Goal: Task Accomplishment & Management: Manage account settings

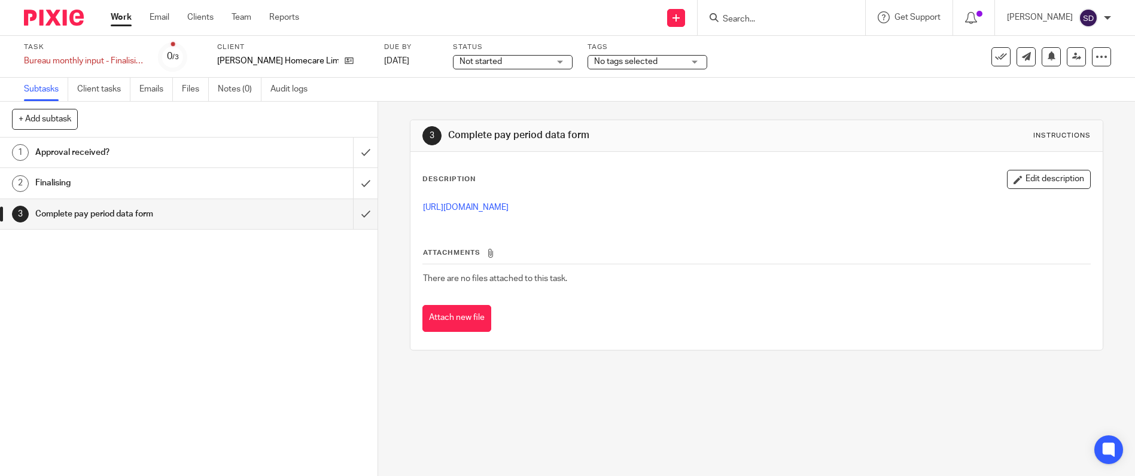
click at [113, 19] on link "Work" at bounding box center [121, 17] width 21 height 12
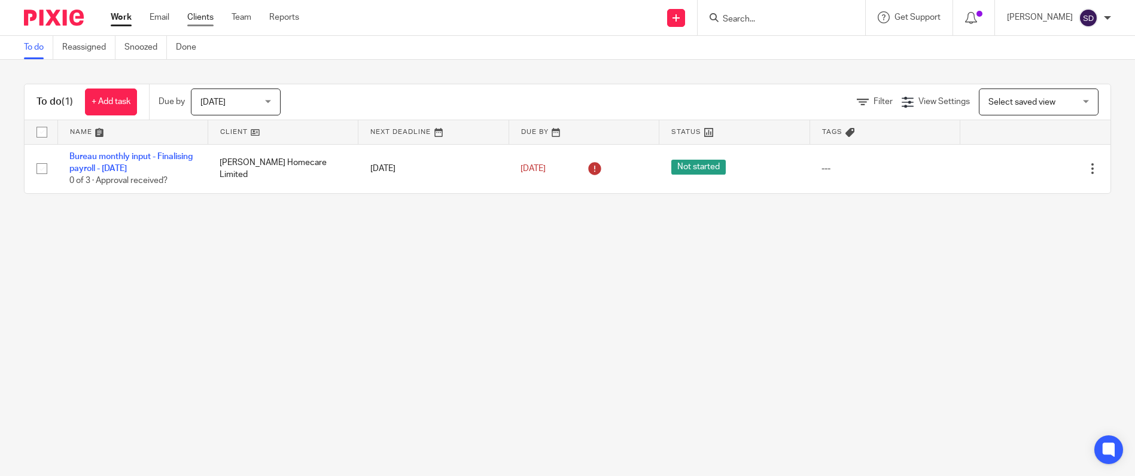
click at [194, 16] on link "Clients" at bounding box center [200, 17] width 26 height 12
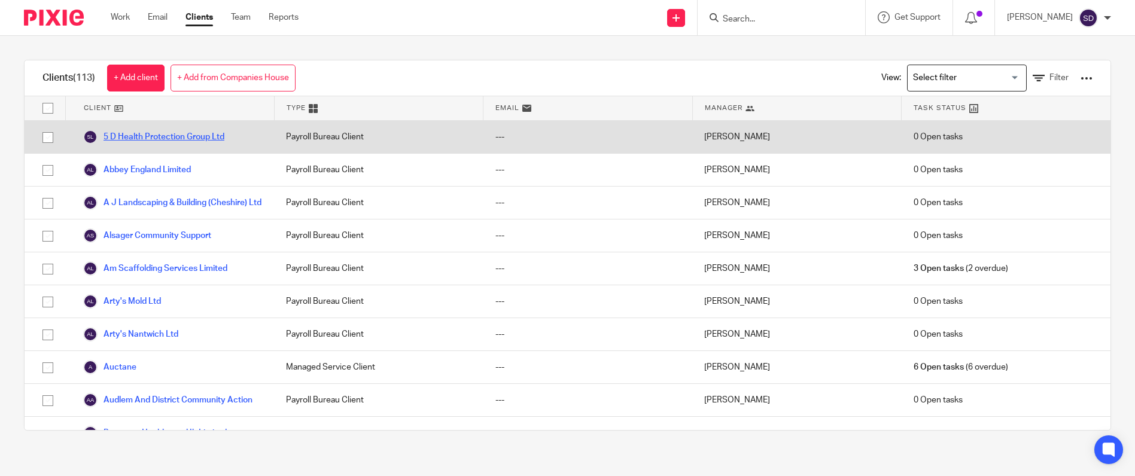
click at [145, 138] on link "5 D Health Protection Group Ltd" at bounding box center [153, 137] width 141 height 14
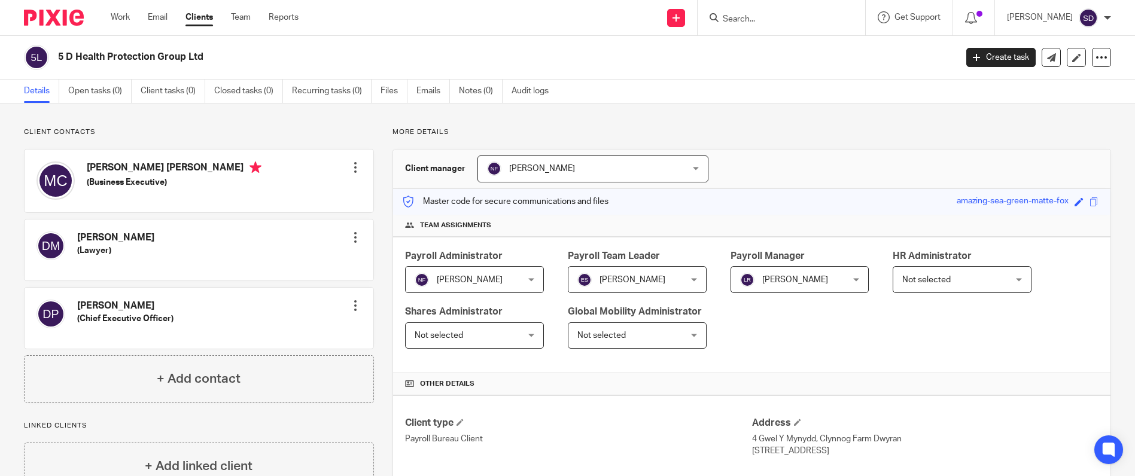
click at [199, 16] on link "Clients" at bounding box center [200, 17] width 28 height 12
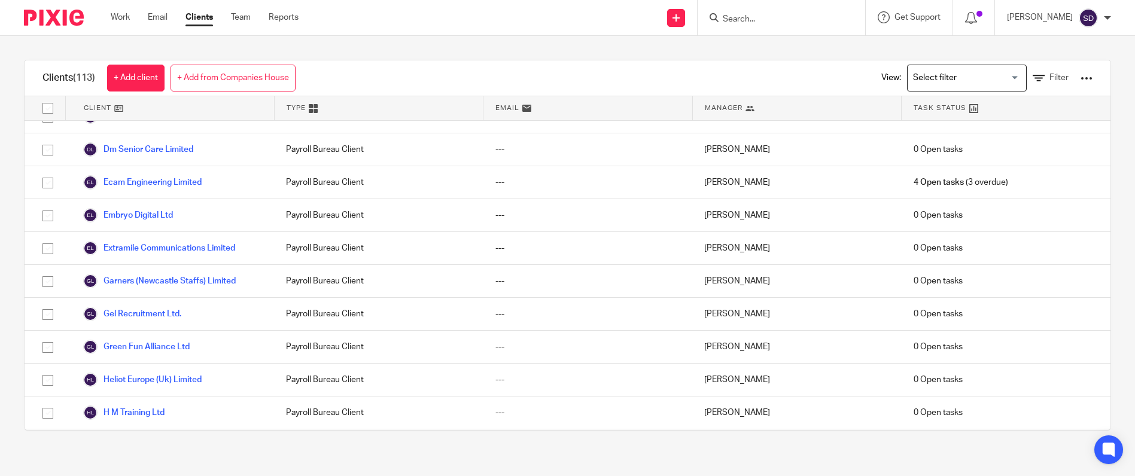
scroll to position [1197, 0]
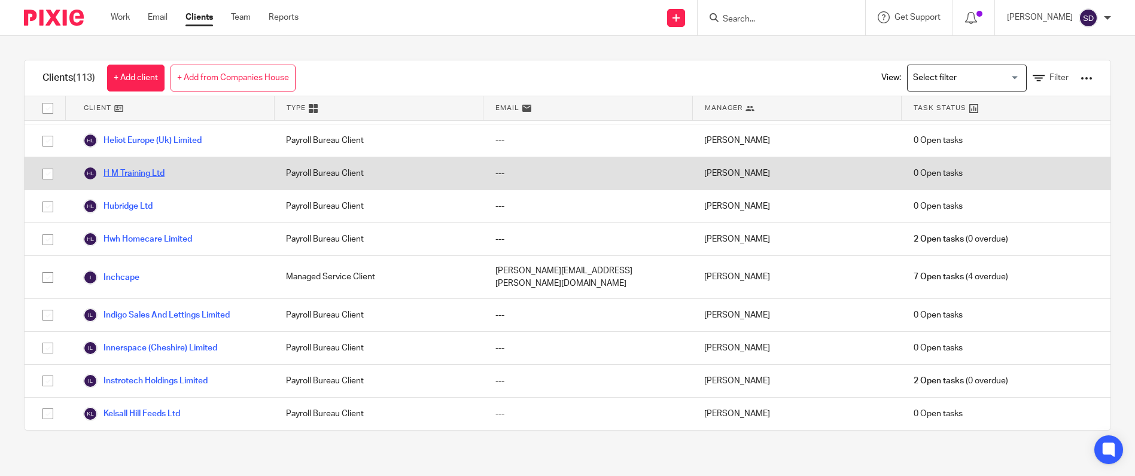
click at [139, 172] on link "H M Training Ltd" at bounding box center [123, 173] width 81 height 14
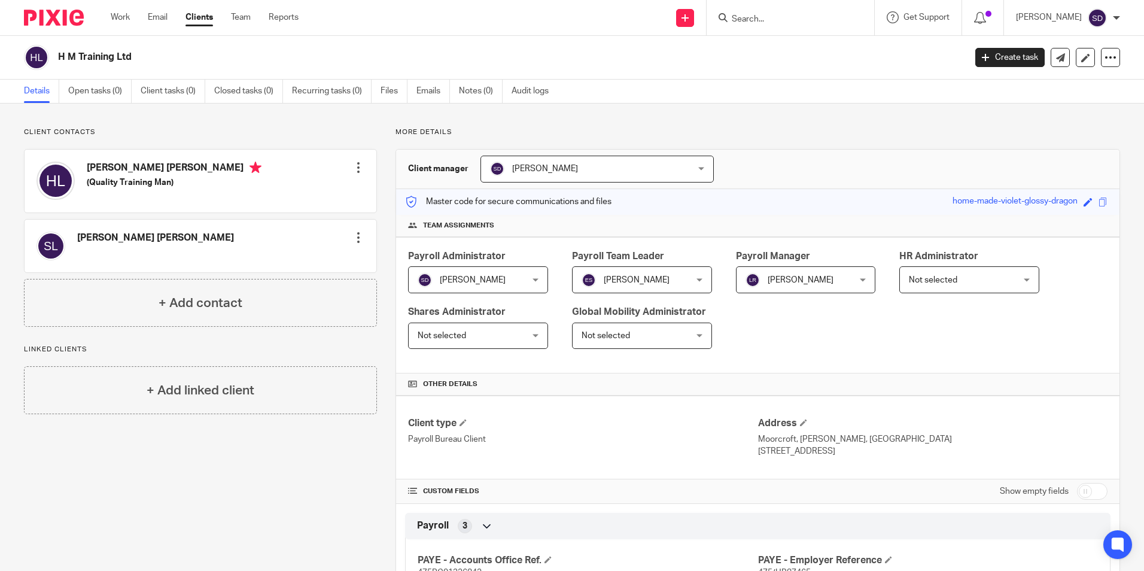
click at [207, 16] on link "Clients" at bounding box center [200, 17] width 28 height 12
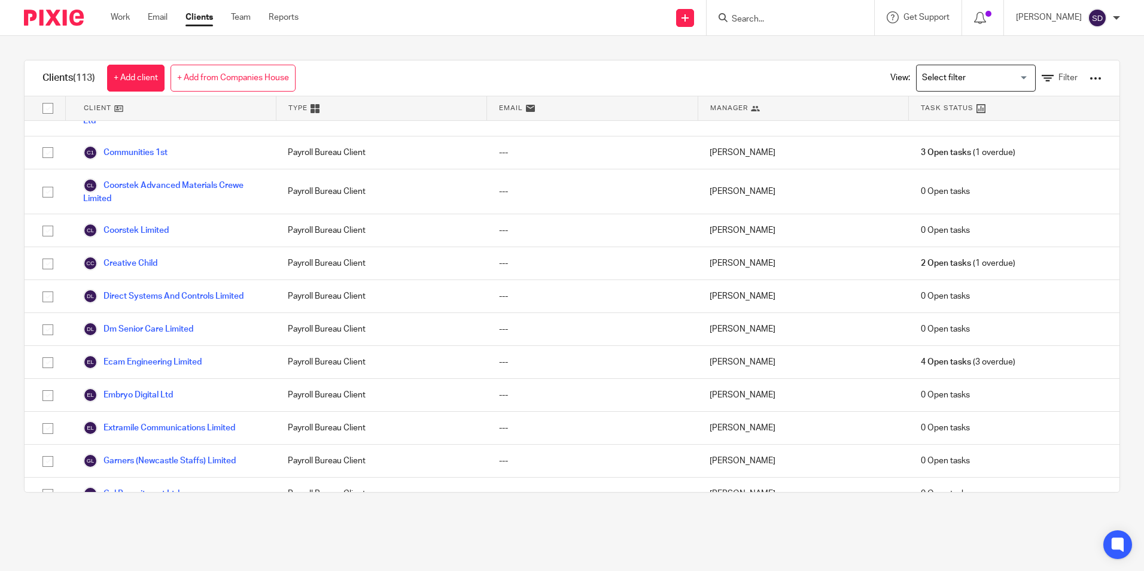
scroll to position [1077, 0]
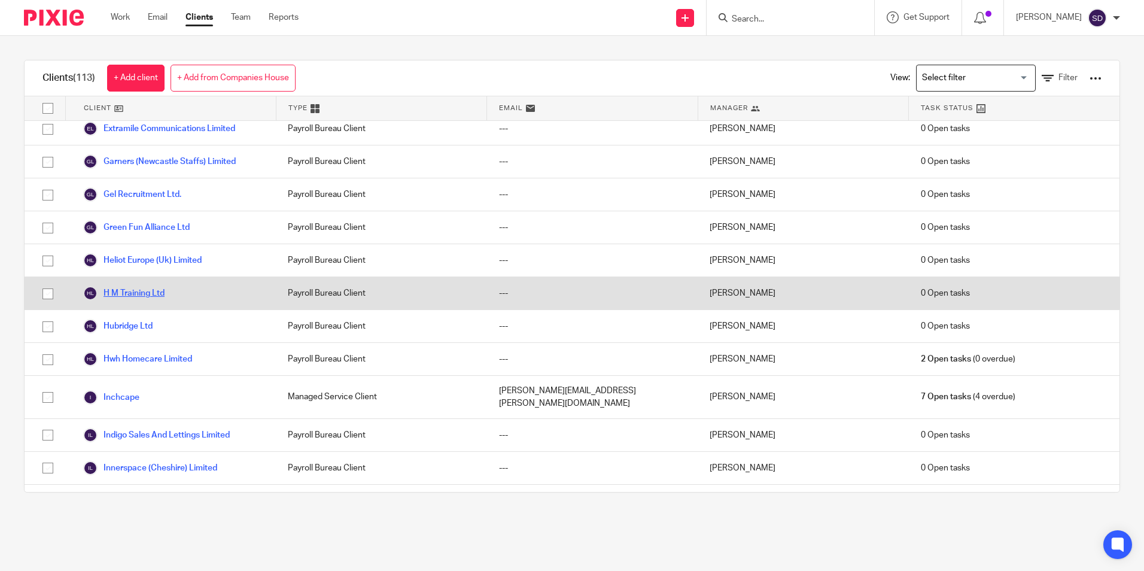
click at [154, 292] on link "H M Training Ltd" at bounding box center [123, 293] width 81 height 14
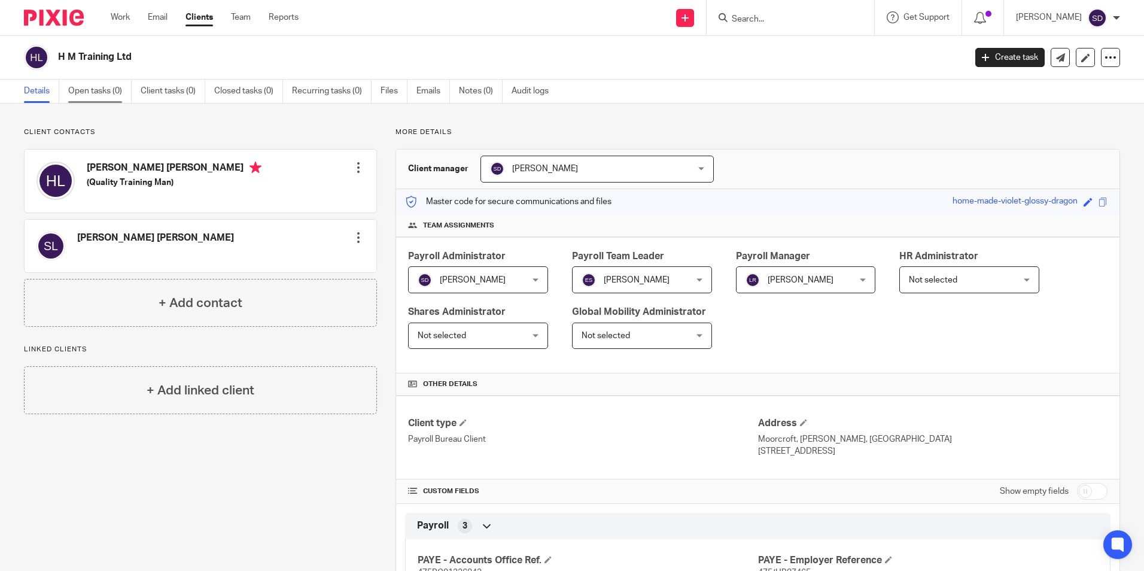
click at [111, 90] on link "Open tasks (0)" at bounding box center [99, 91] width 63 height 23
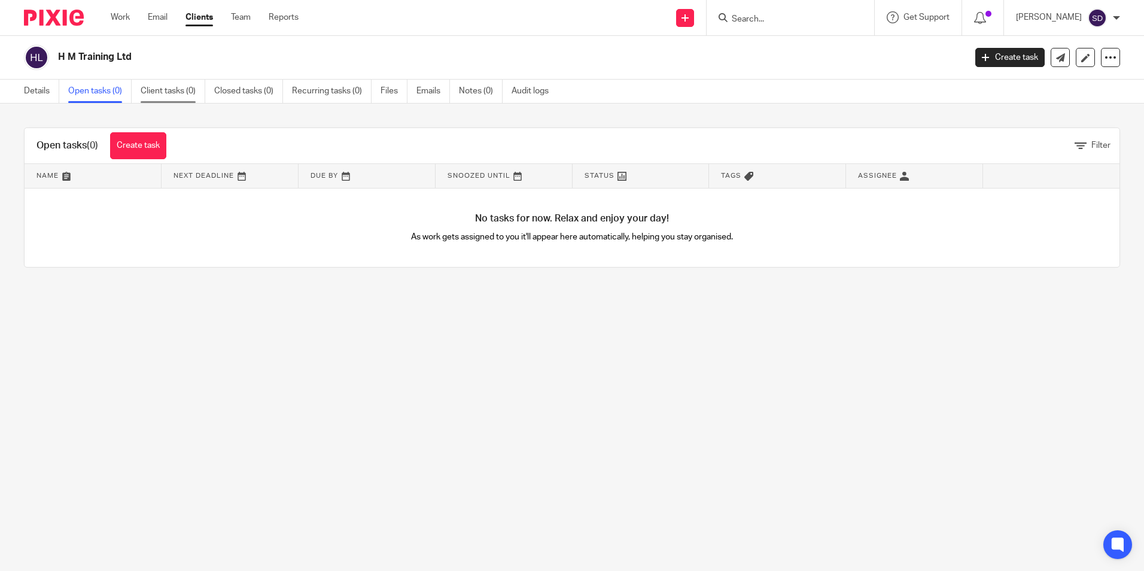
click at [156, 89] on link "Client tasks (0)" at bounding box center [173, 91] width 65 height 23
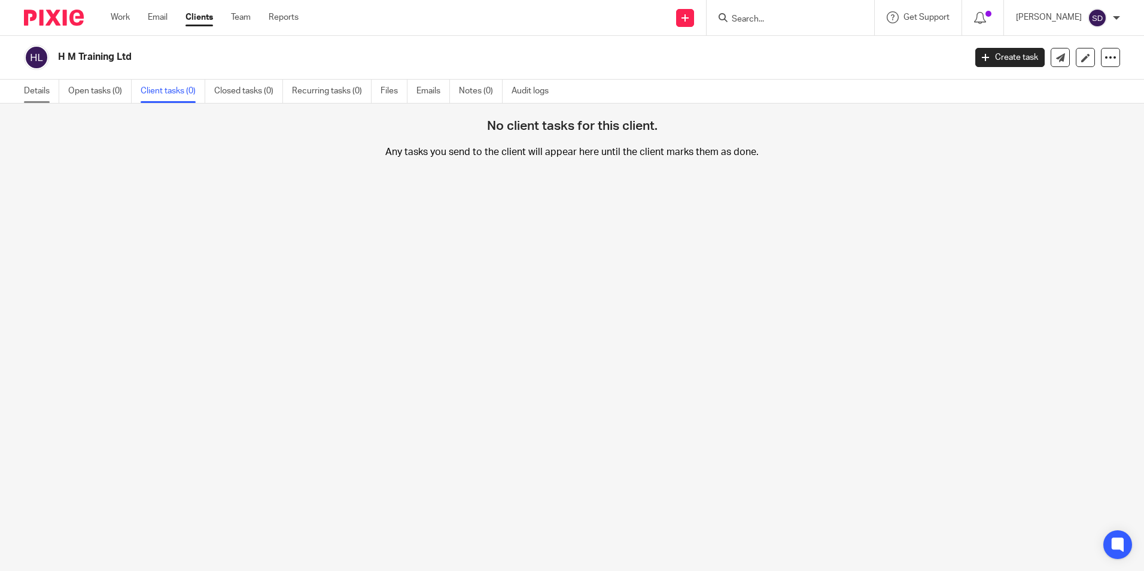
click at [41, 93] on link "Details" at bounding box center [41, 91] width 35 height 23
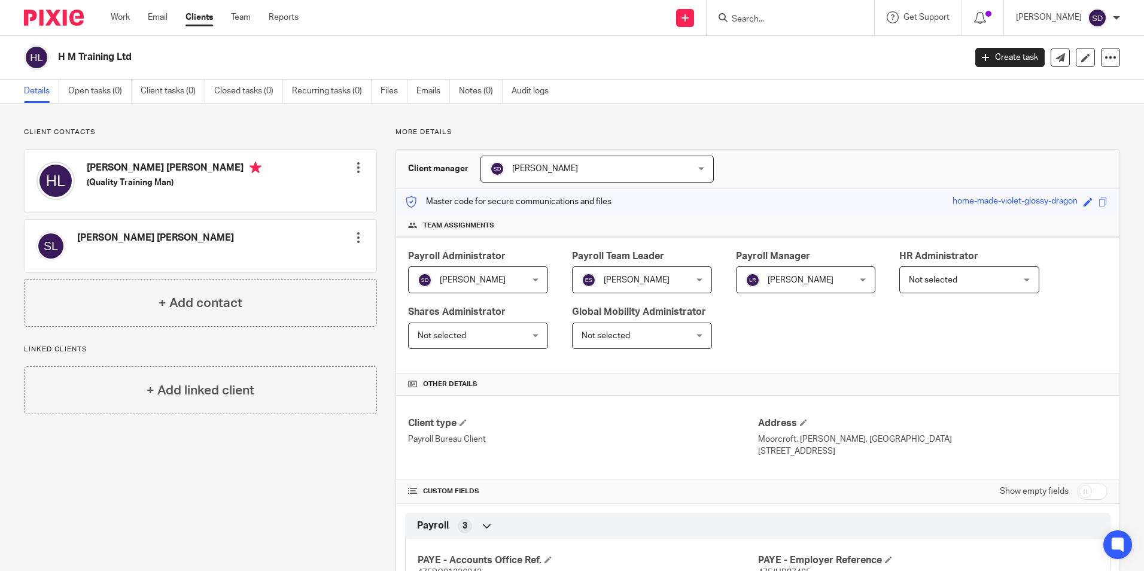
scroll to position [171, 0]
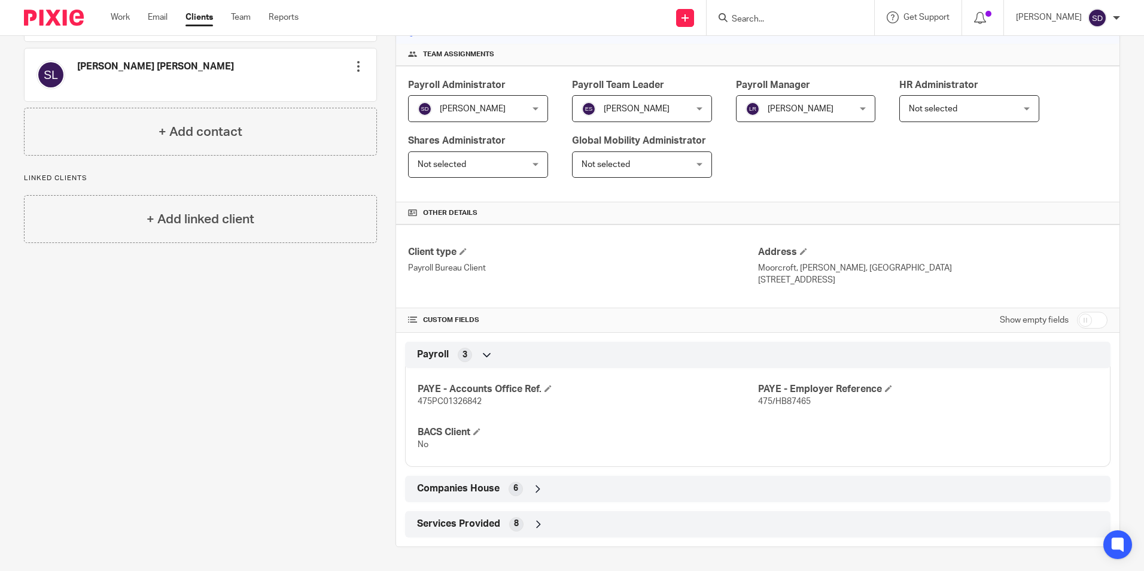
click at [195, 14] on link "Clients" at bounding box center [200, 17] width 28 height 12
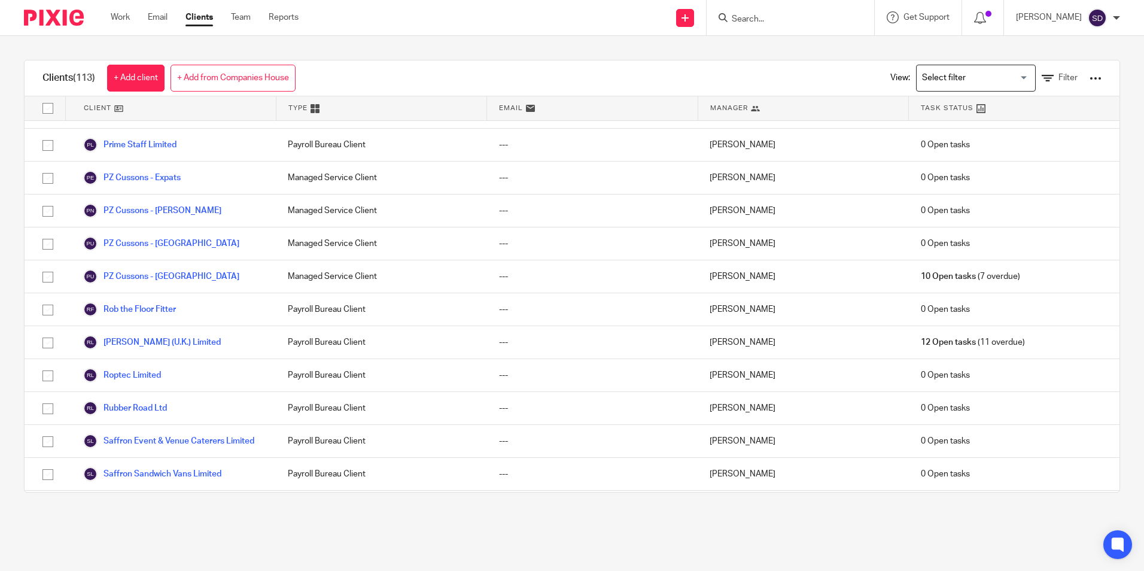
scroll to position [2394, 0]
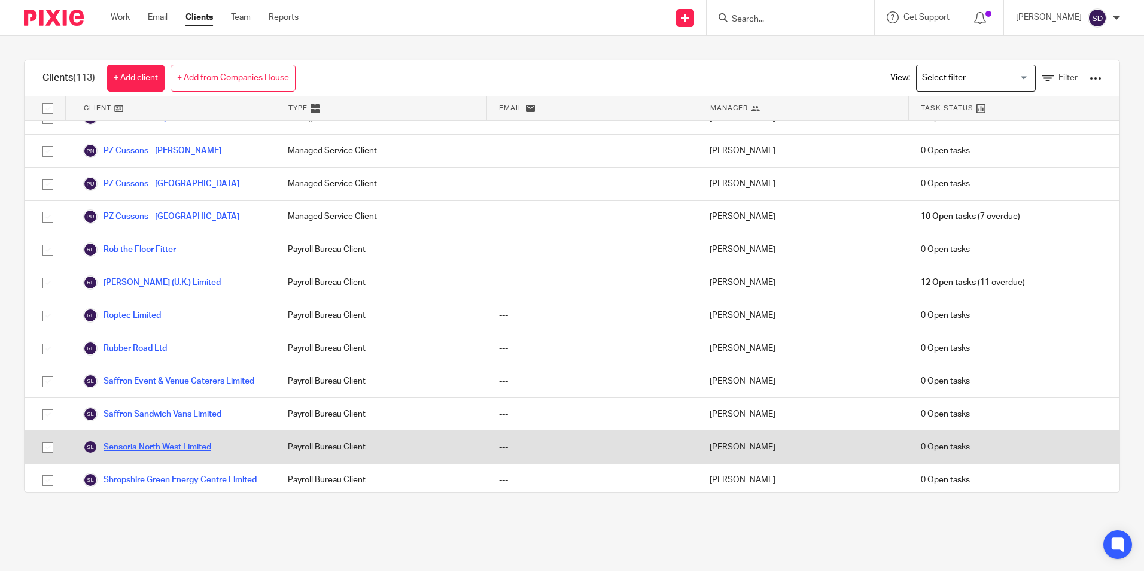
click at [151, 440] on link "Sensoria North West Limited" at bounding box center [147, 447] width 128 height 14
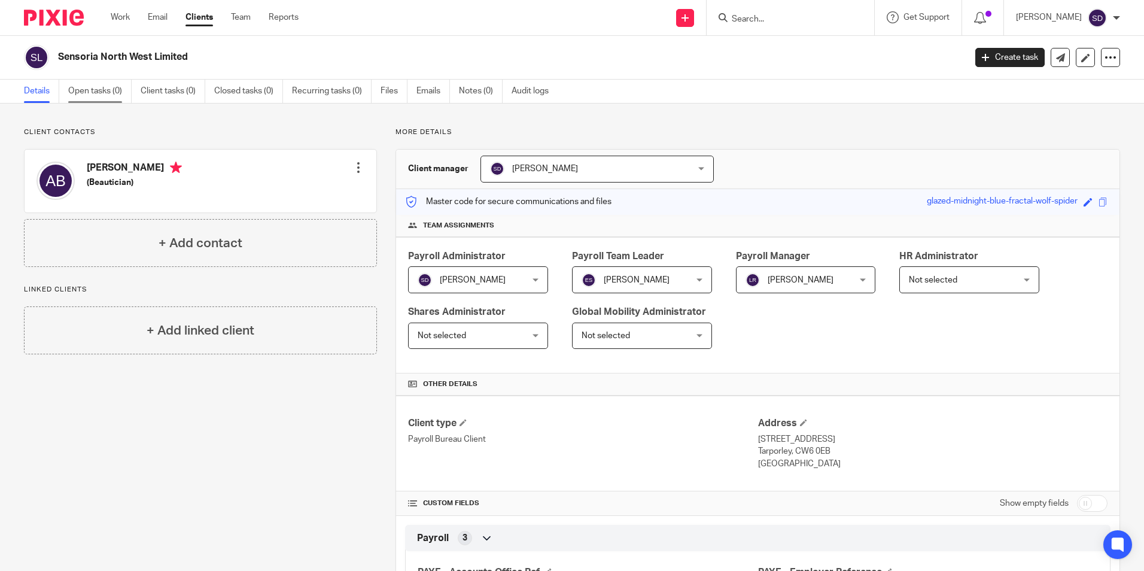
click at [118, 92] on link "Open tasks (0)" at bounding box center [99, 91] width 63 height 23
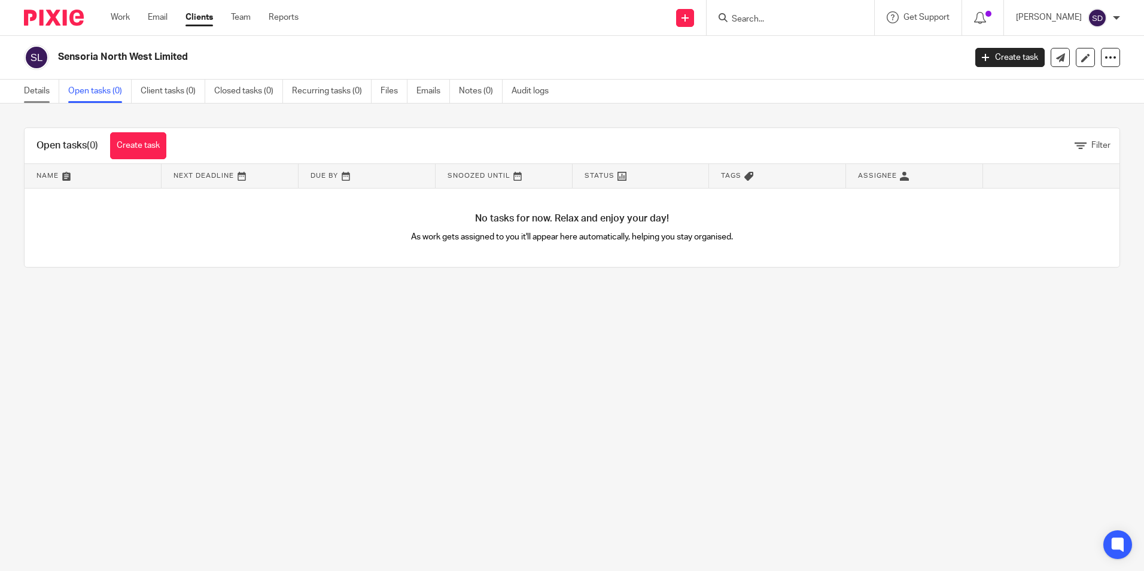
click at [41, 92] on link "Details" at bounding box center [41, 91] width 35 height 23
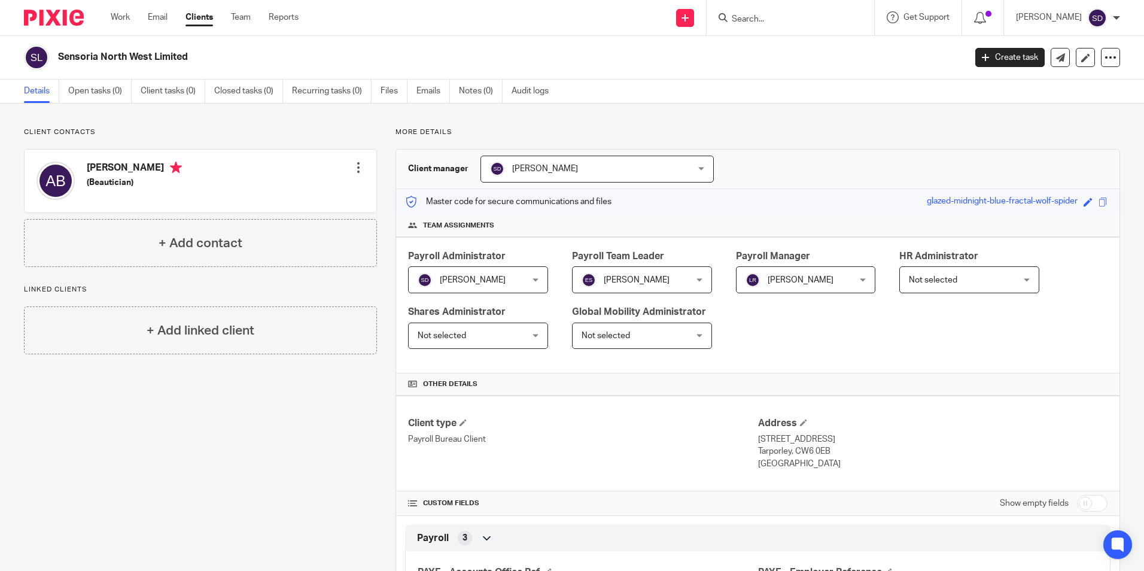
click at [193, 19] on link "Clients" at bounding box center [200, 17] width 28 height 12
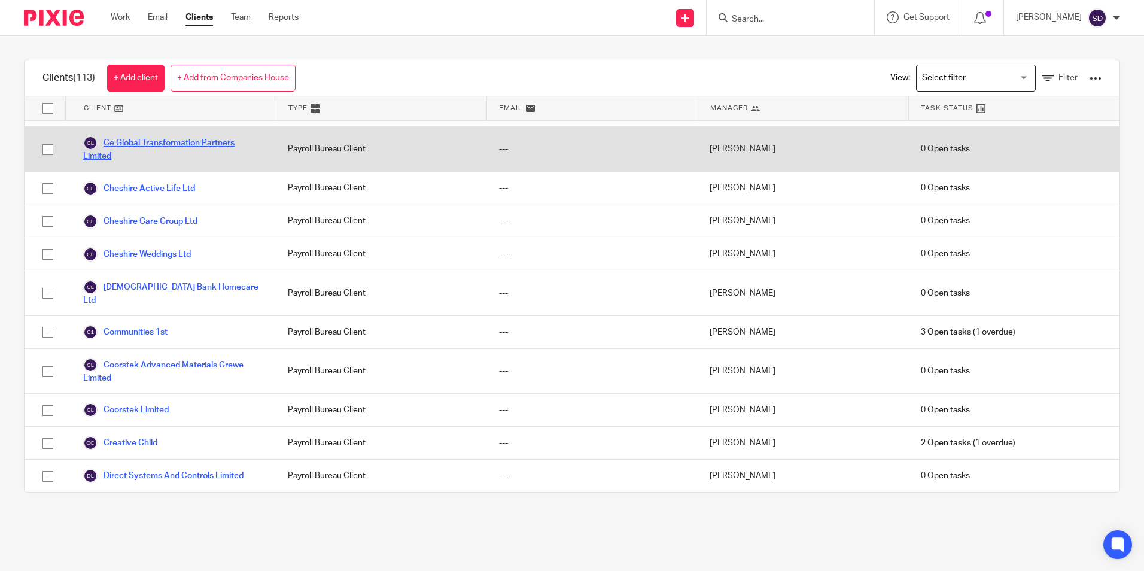
scroll to position [658, 0]
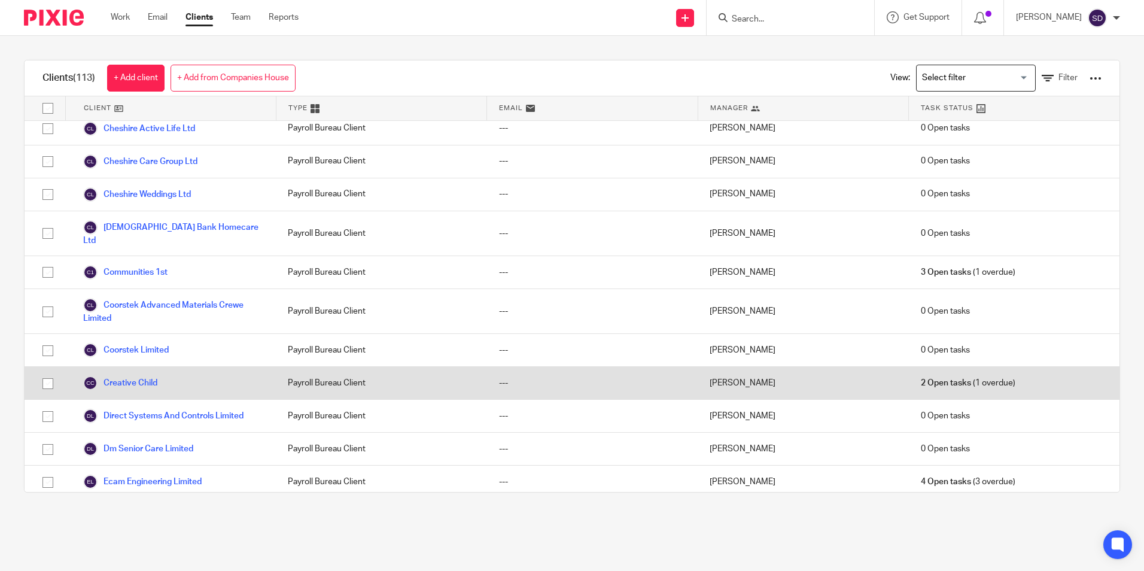
click at [169, 391] on div "Creative Child" at bounding box center [170, 383] width 211 height 32
click at [141, 381] on link "Creative Child" at bounding box center [120, 383] width 74 height 14
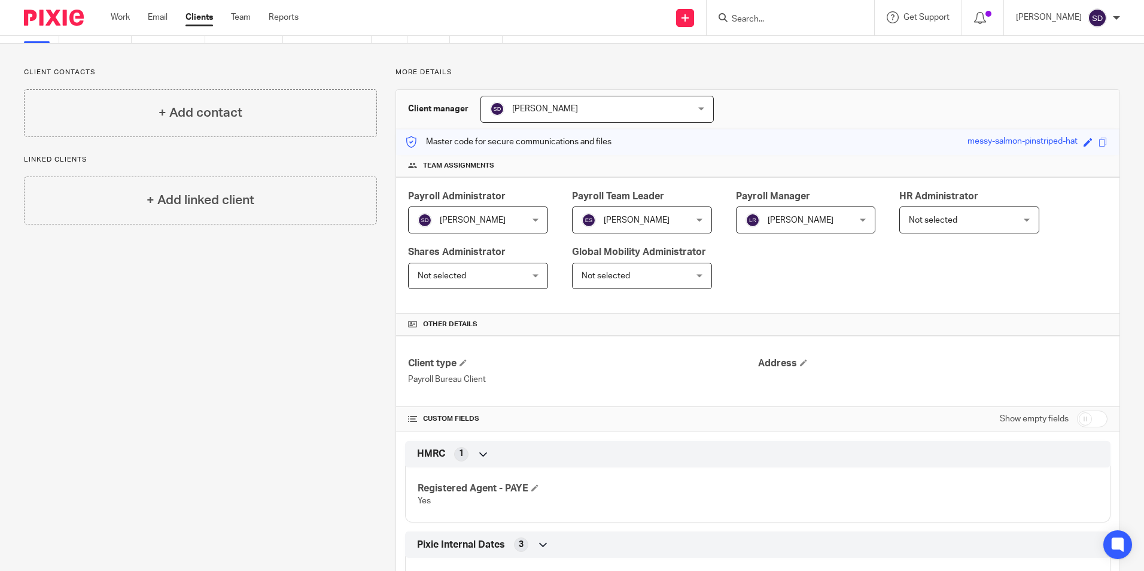
scroll to position [120, 0]
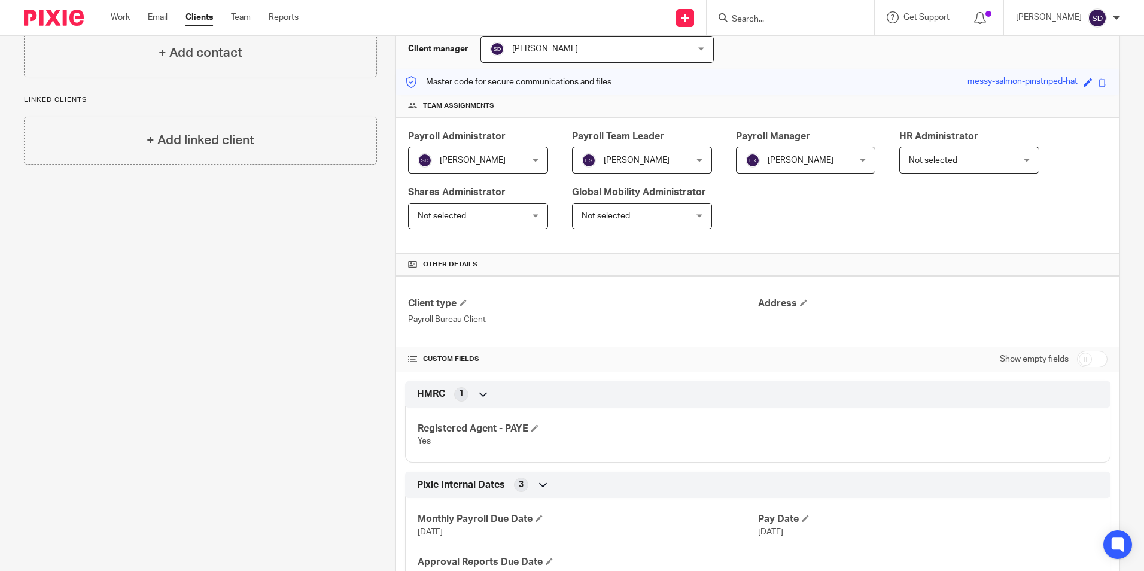
click at [795, 323] on div "Address" at bounding box center [932, 311] width 349 height 28
click at [800, 303] on span at bounding box center [803, 302] width 7 height 7
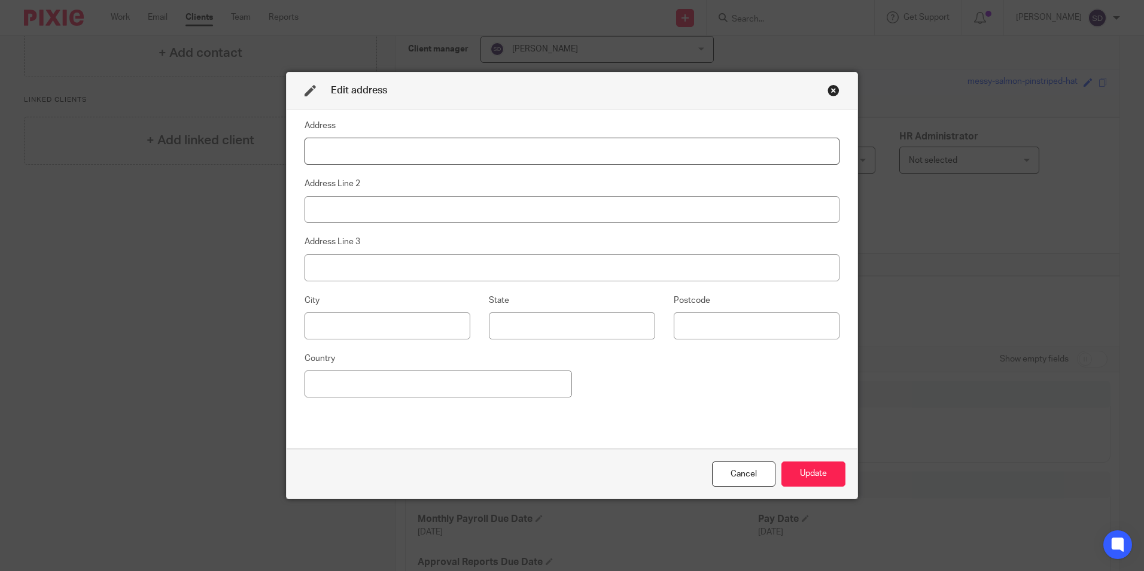
click at [352, 160] on input at bounding box center [572, 151] width 535 height 27
type input "62 Tong Street"
type input "Bradford"
click at [326, 324] on input at bounding box center [388, 325] width 166 height 27
type input "b"
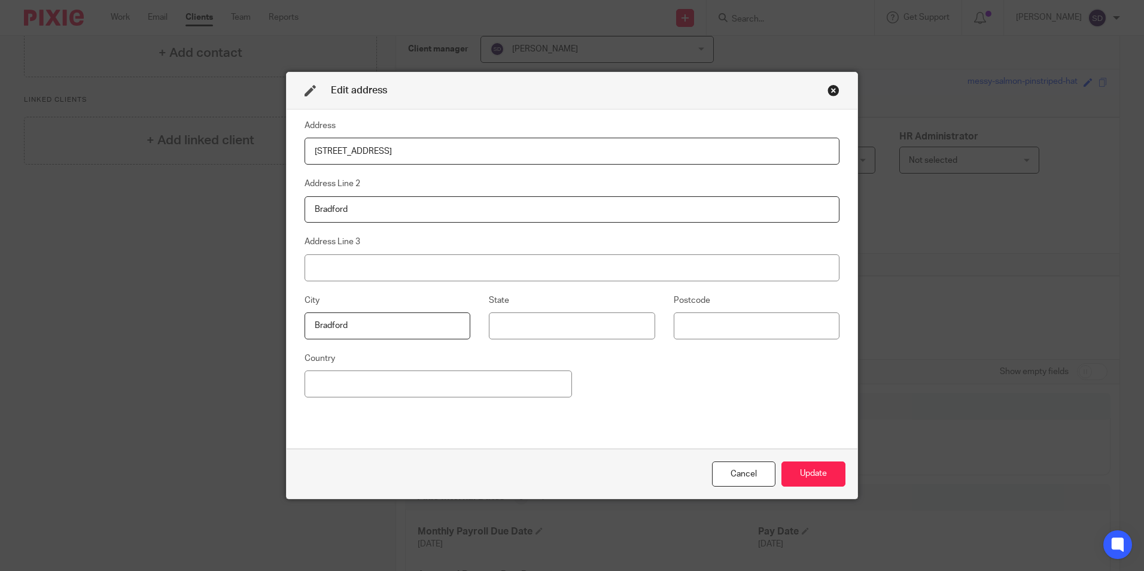
type input "Bradford"
type input "BD4 9LX"
click at [802, 470] on button "Update" at bounding box center [814, 474] width 64 height 26
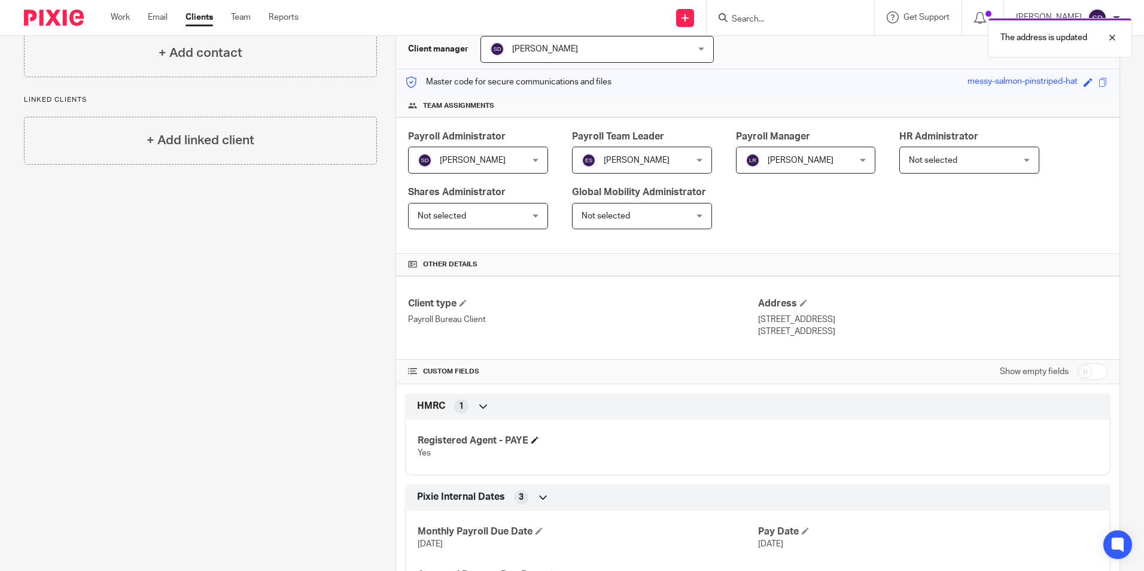
click at [529, 439] on h4 "Registered Agent - PAYE" at bounding box center [588, 440] width 340 height 13
click at [480, 405] on icon at bounding box center [484, 406] width 12 height 12
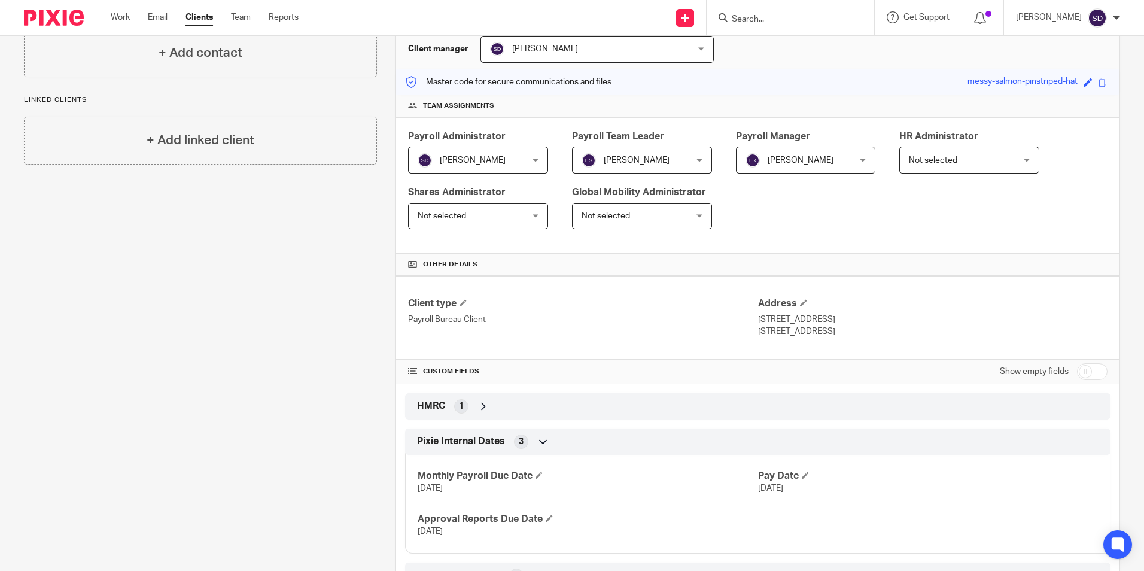
click at [479, 408] on icon at bounding box center [484, 406] width 12 height 12
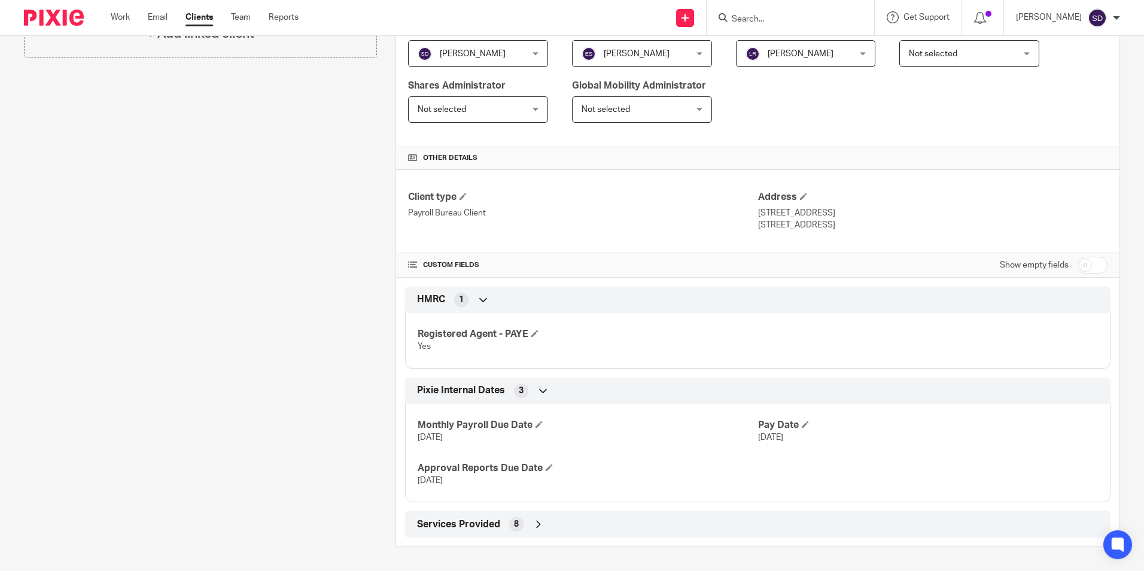
scroll to position [166, 0]
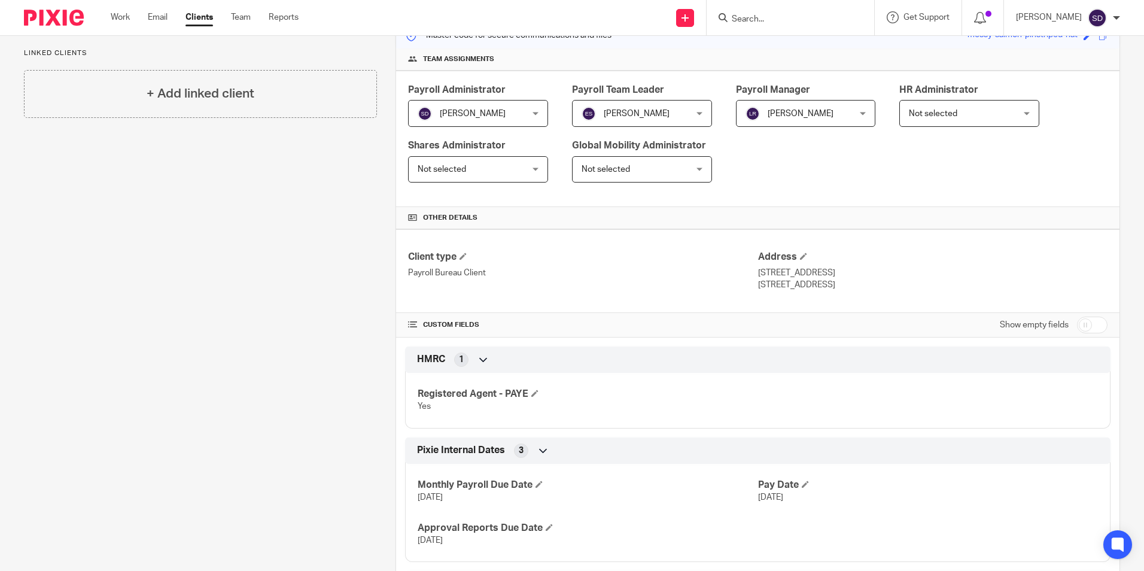
click at [478, 357] on icon at bounding box center [484, 360] width 12 height 12
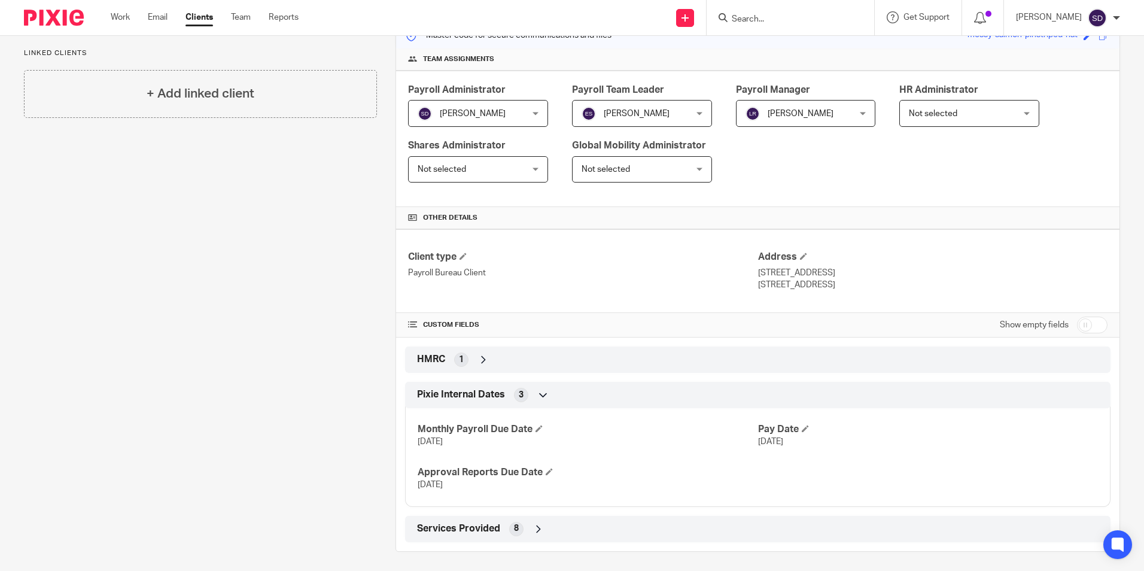
scroll to position [171, 0]
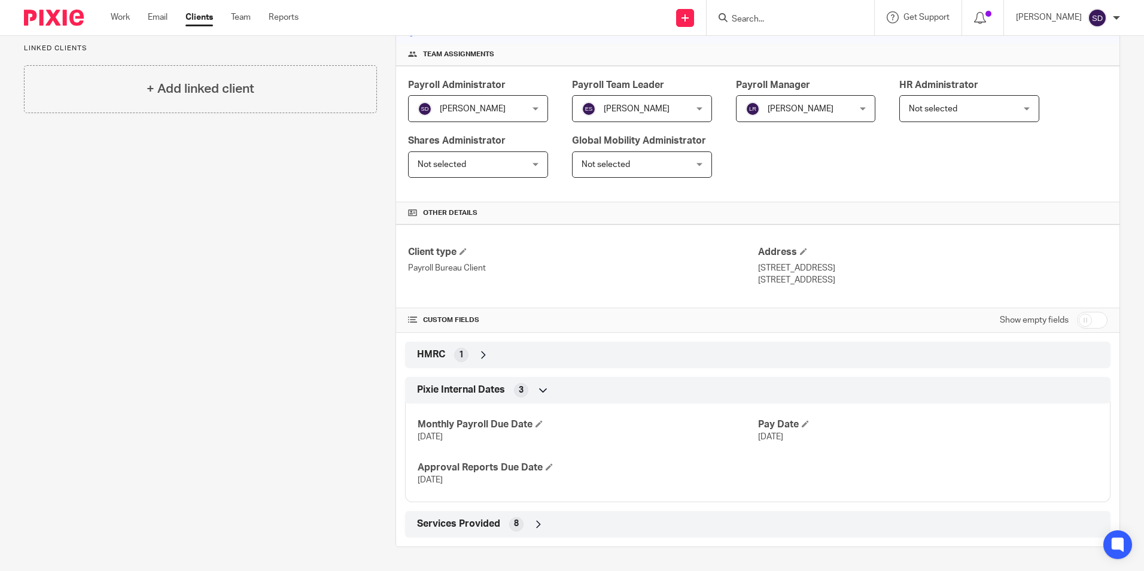
click at [478, 354] on icon at bounding box center [484, 355] width 12 height 12
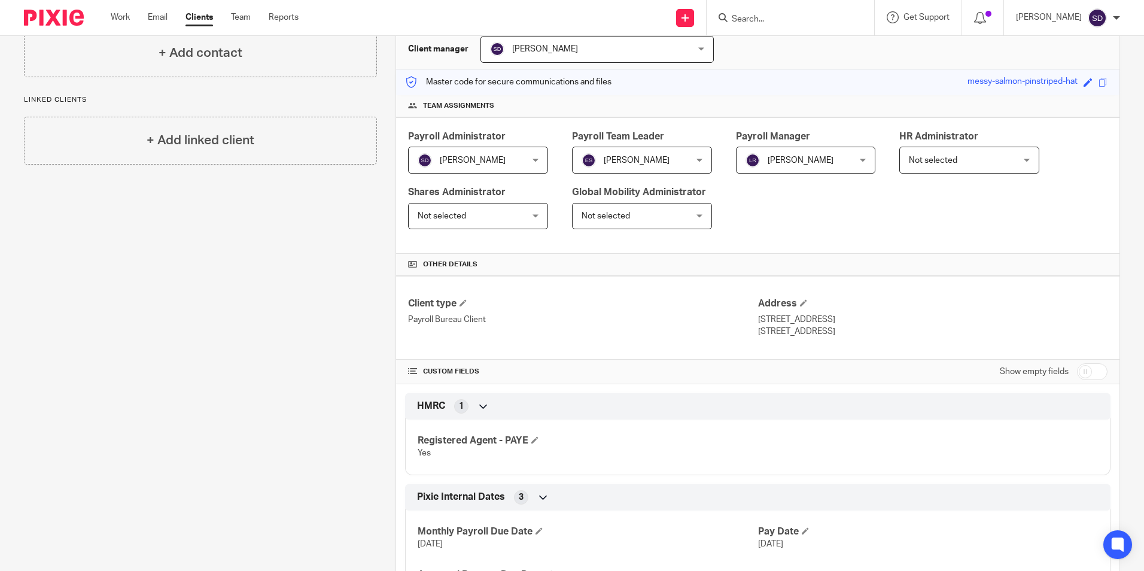
scroll to position [226, 0]
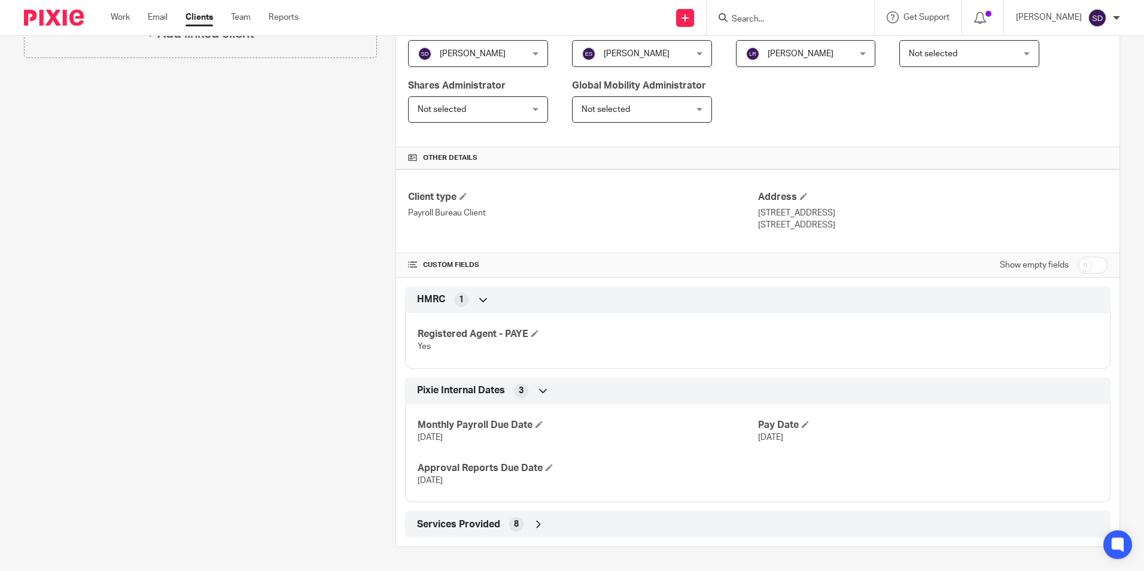
click at [540, 388] on icon at bounding box center [543, 391] width 12 height 12
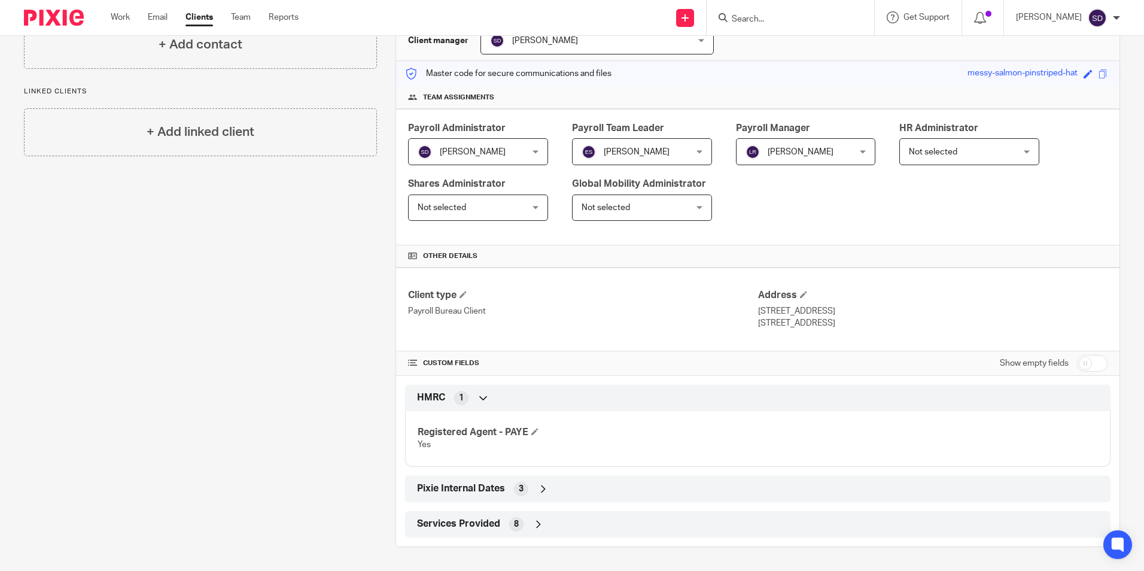
click at [478, 396] on icon at bounding box center [484, 398] width 12 height 12
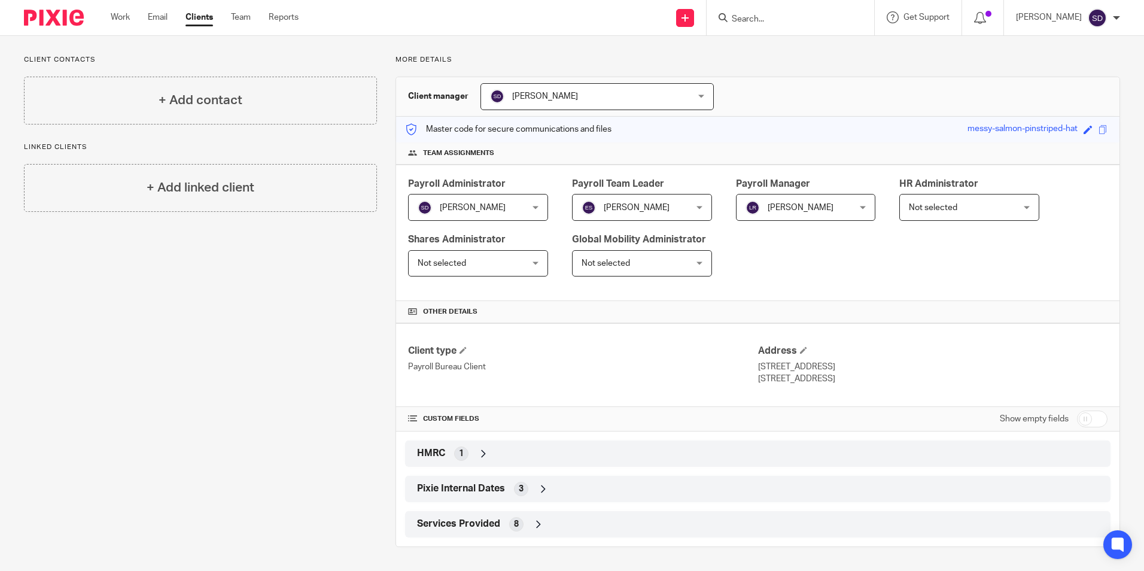
scroll to position [72, 0]
click at [537, 488] on icon at bounding box center [543, 489] width 12 height 12
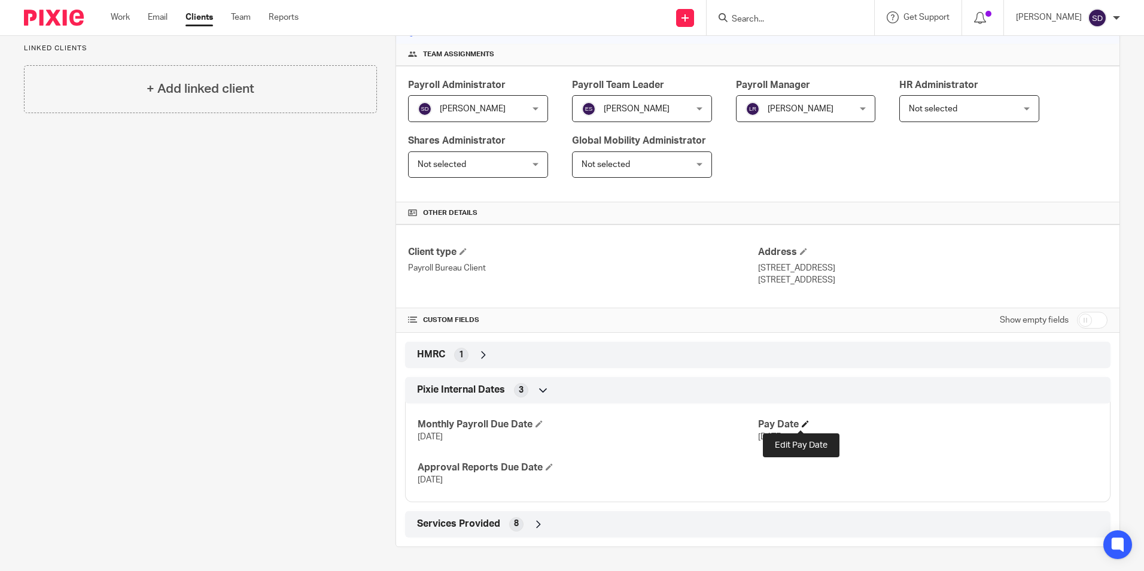
click at [802, 422] on span at bounding box center [805, 423] width 7 height 7
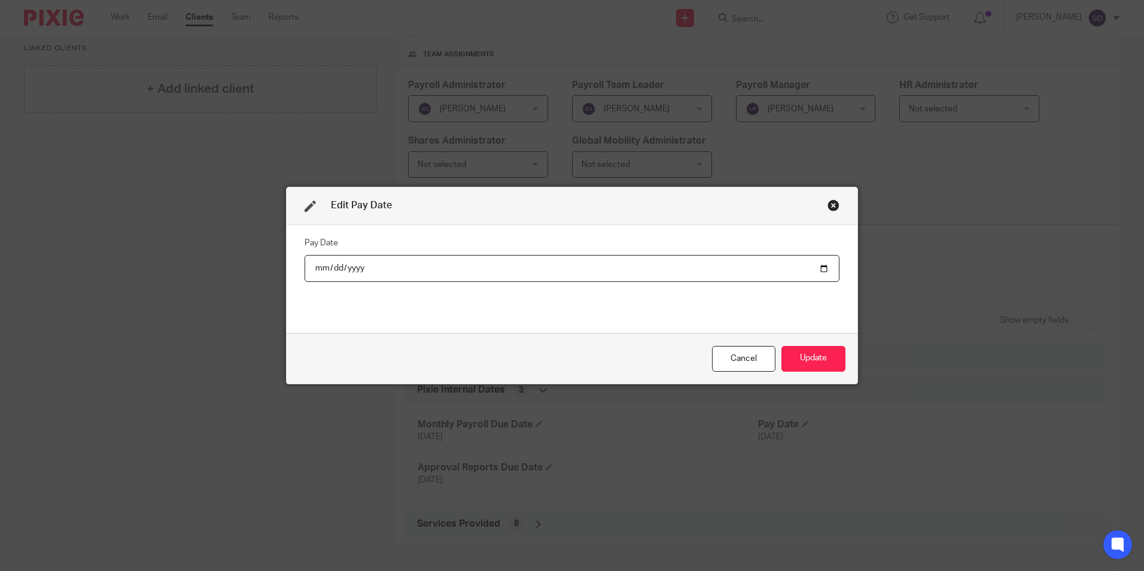
click at [822, 271] on input "2025-05-29" at bounding box center [572, 268] width 535 height 27
type input "2025-09-07"
click at [800, 360] on button "Update" at bounding box center [814, 359] width 64 height 26
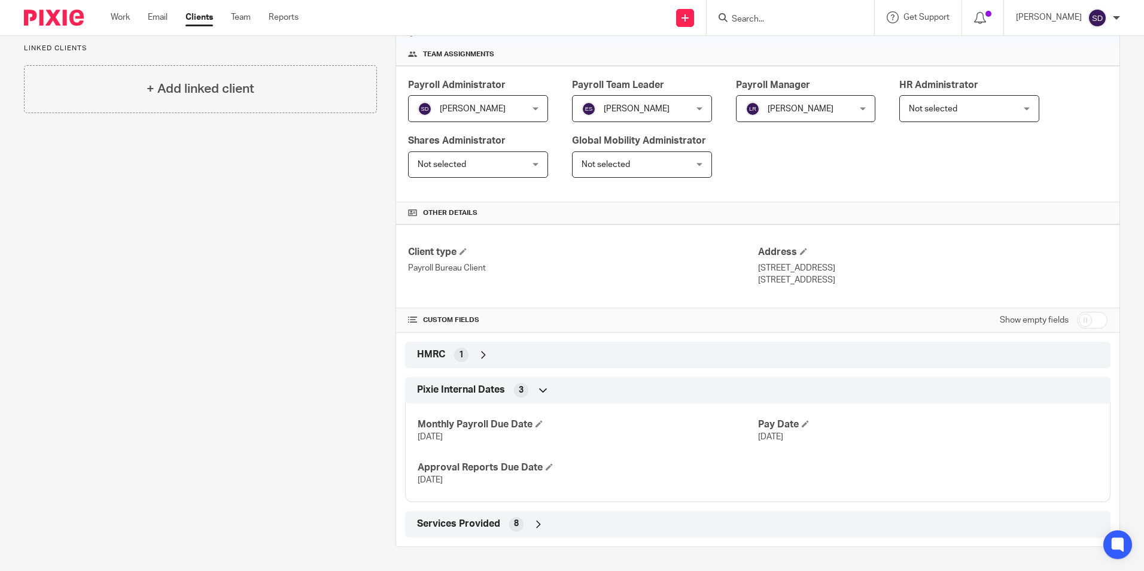
click at [514, 522] on span "8" at bounding box center [516, 524] width 5 height 12
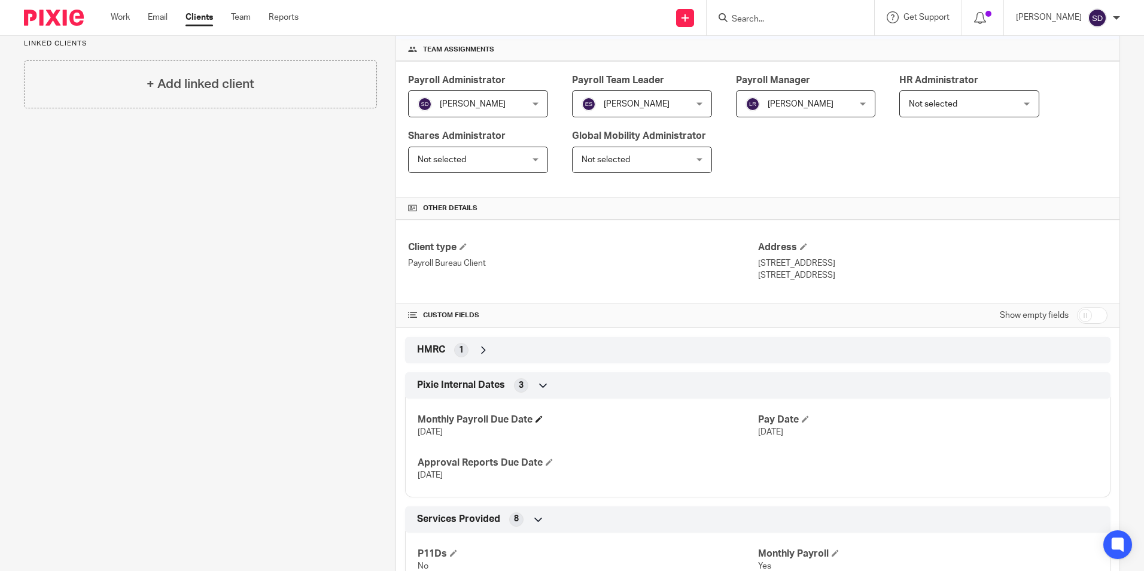
scroll to position [296, 0]
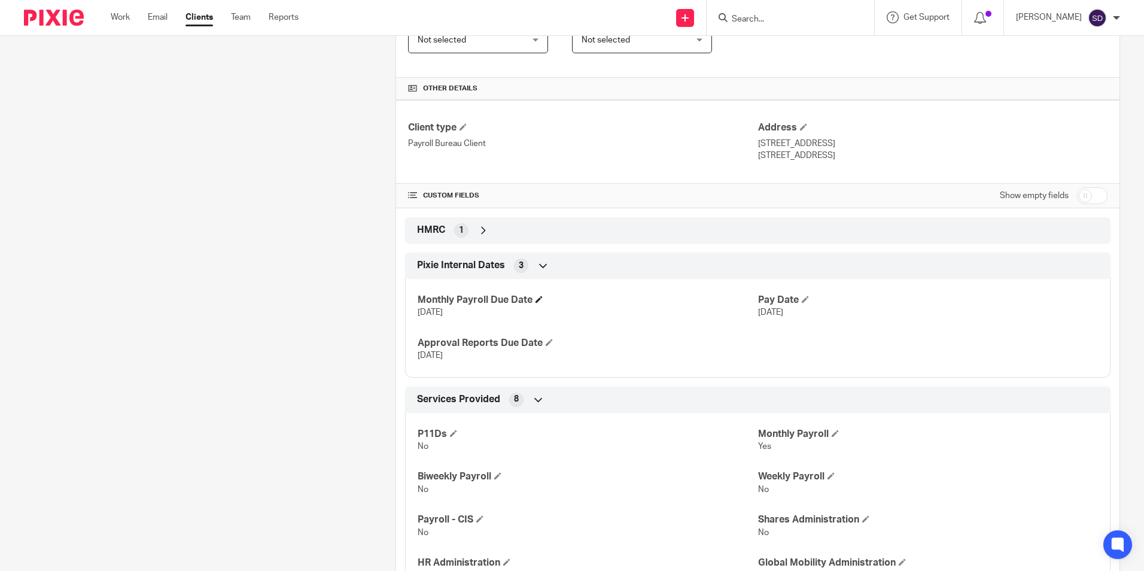
click at [521, 299] on h4 "Monthly Payroll Due Date" at bounding box center [588, 300] width 340 height 13
click at [536, 299] on span at bounding box center [539, 299] width 7 height 7
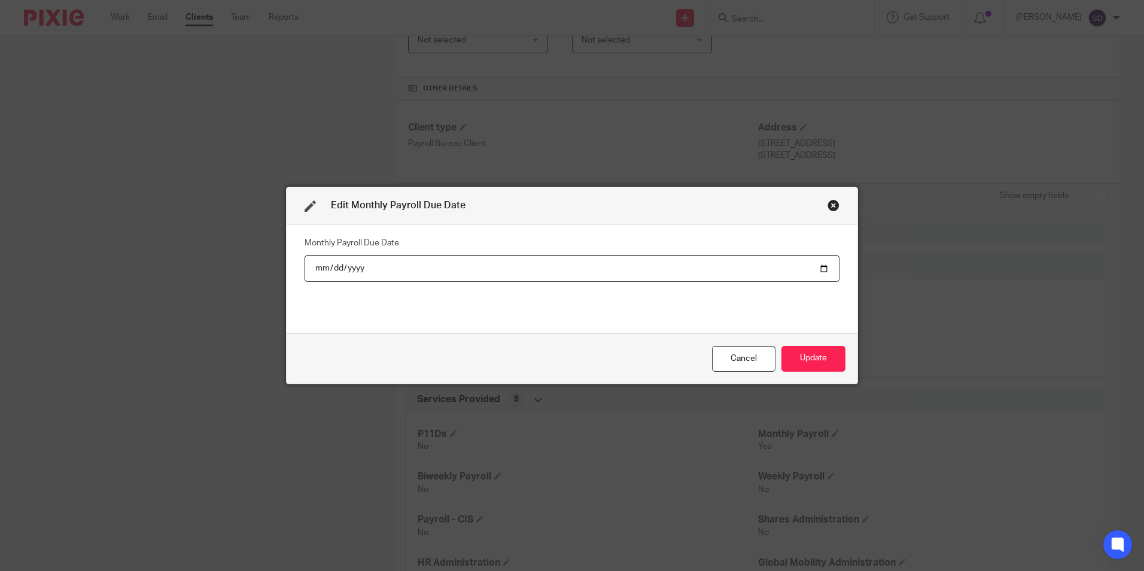
click at [316, 268] on input "2025-05-21" at bounding box center [572, 268] width 535 height 27
type input "2025-05-07"
click at [811, 352] on button "Update" at bounding box center [814, 359] width 64 height 26
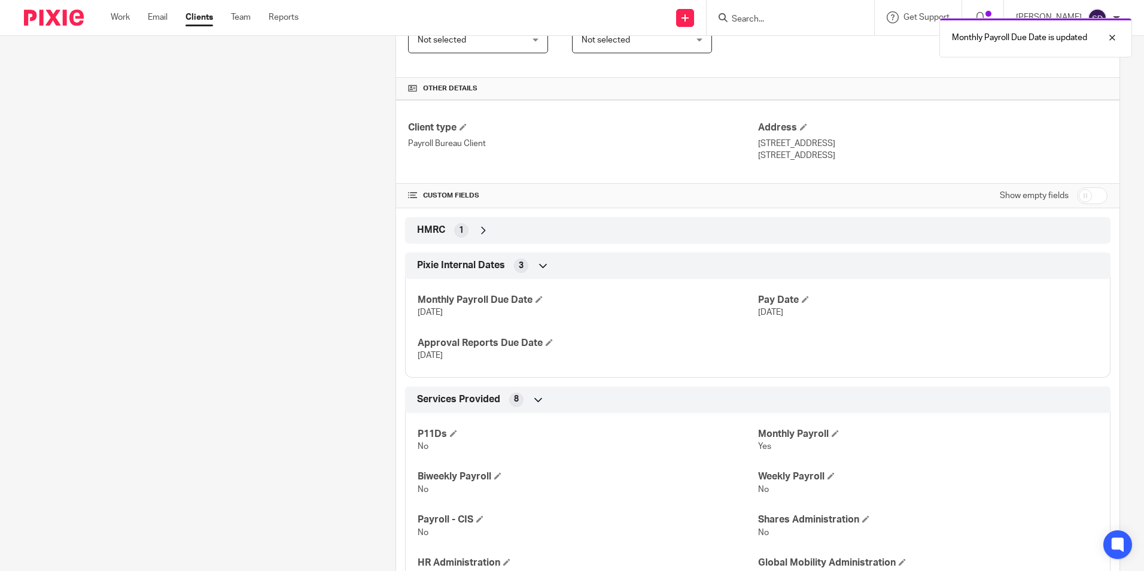
scroll to position [116, 0]
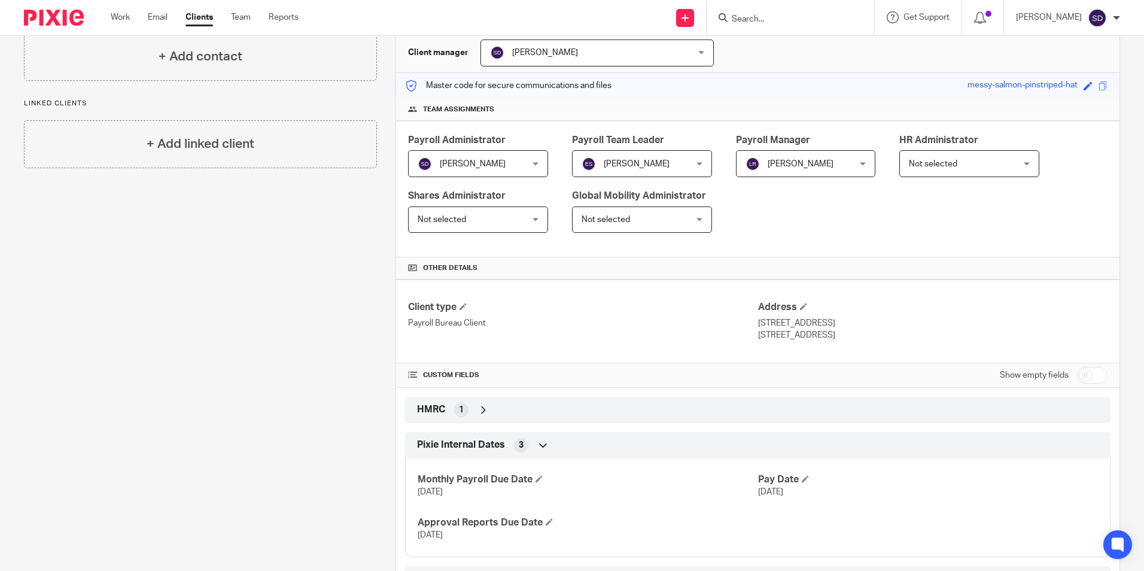
click at [441, 375] on h4 "CUSTOM FIELDS" at bounding box center [582, 375] width 349 height 10
click at [411, 375] on span at bounding box center [412, 374] width 9 height 9
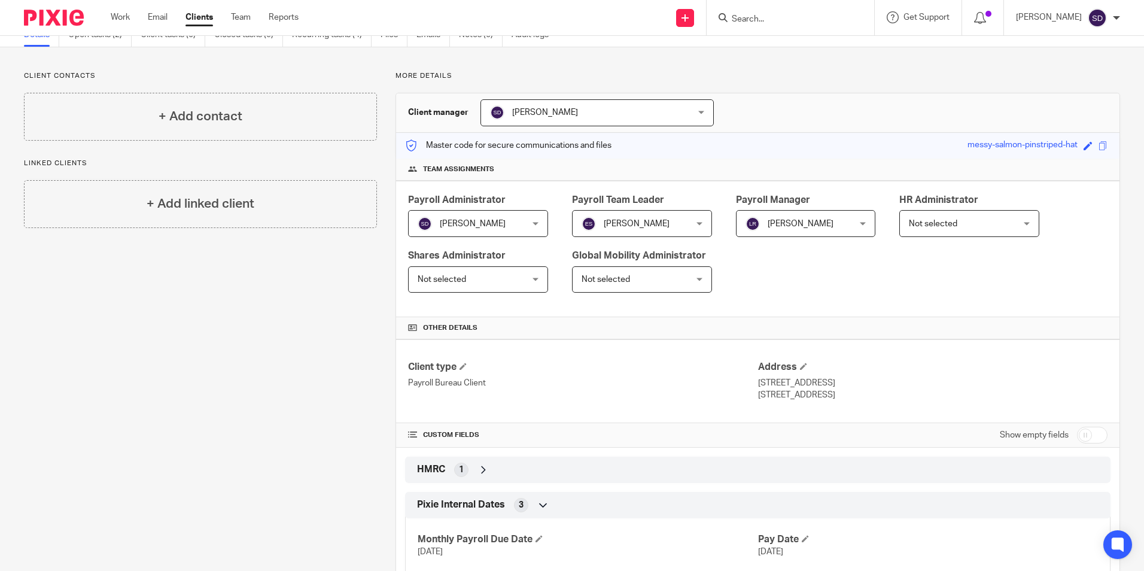
scroll to position [0, 0]
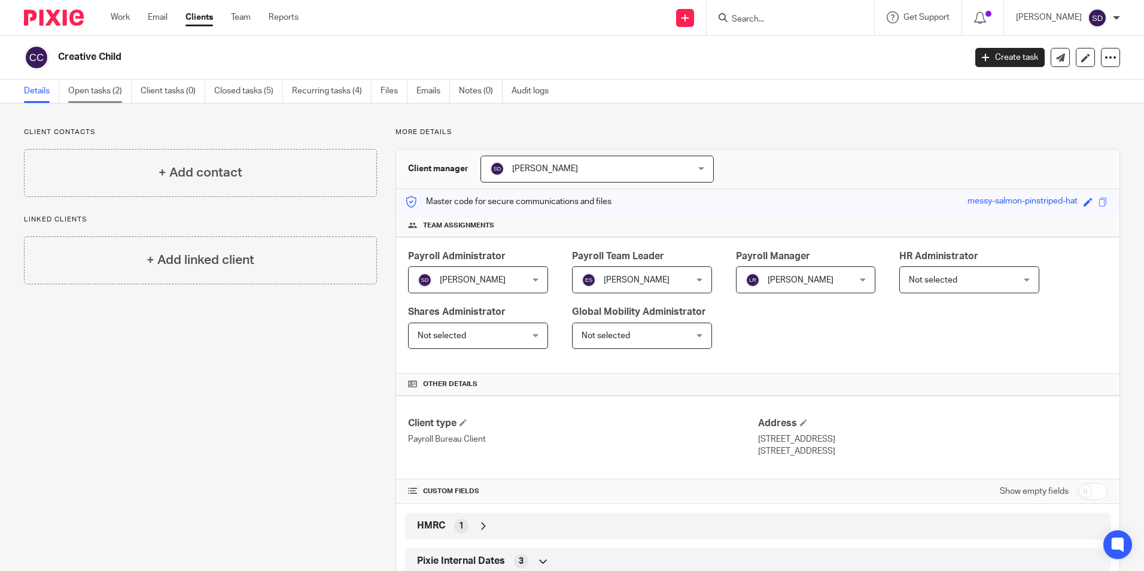
click at [79, 89] on link "Open tasks (2)" at bounding box center [99, 91] width 63 height 23
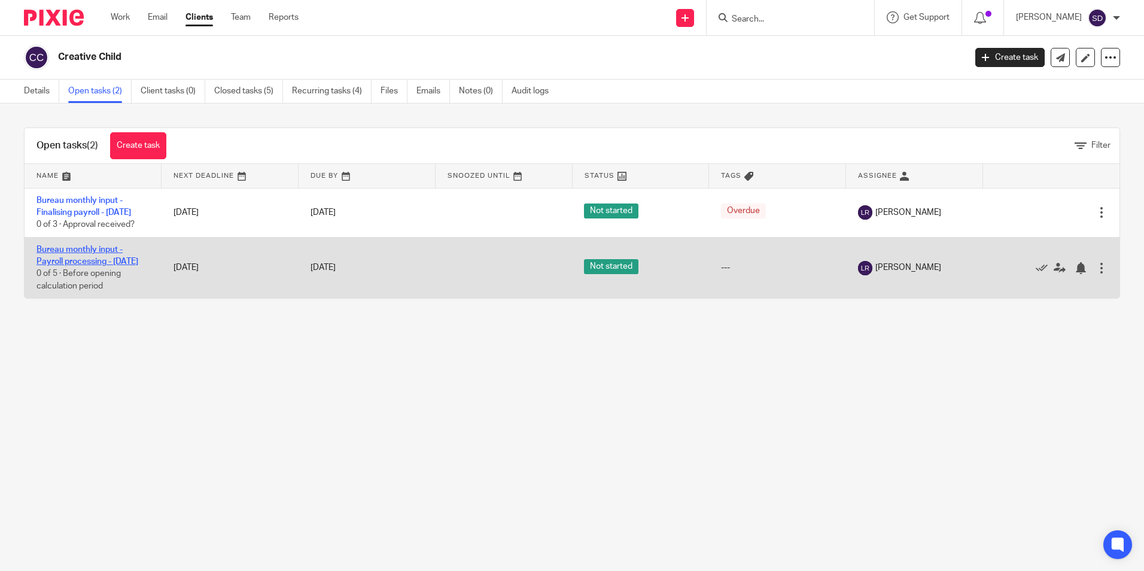
click at [82, 266] on link "Bureau monthly input - Payroll processing - [DATE]" at bounding box center [88, 255] width 102 height 20
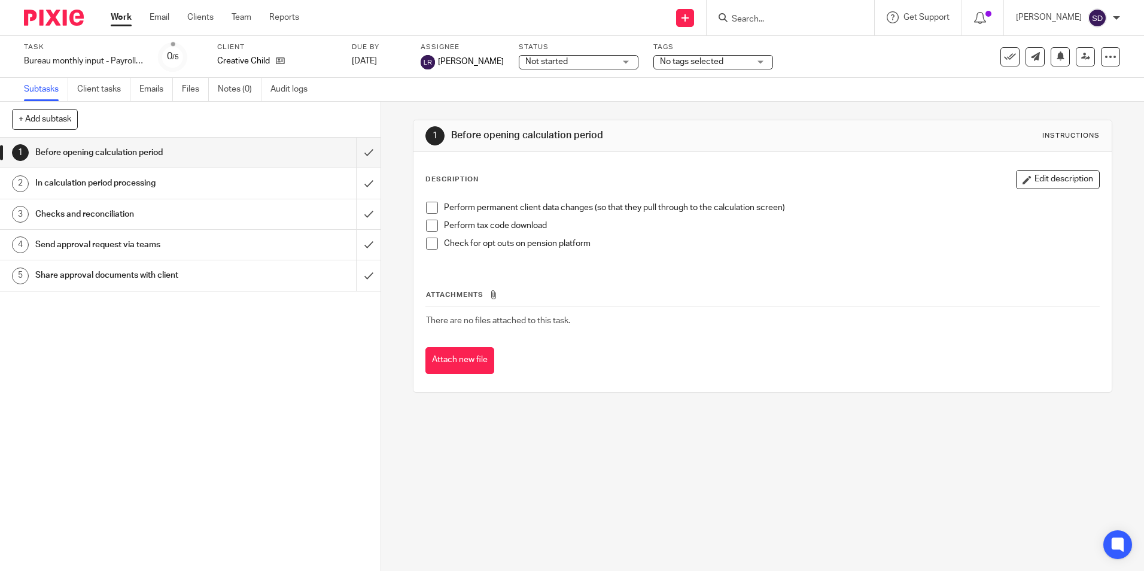
click at [428, 207] on span at bounding box center [432, 208] width 12 height 12
click at [426, 226] on span at bounding box center [432, 226] width 12 height 12
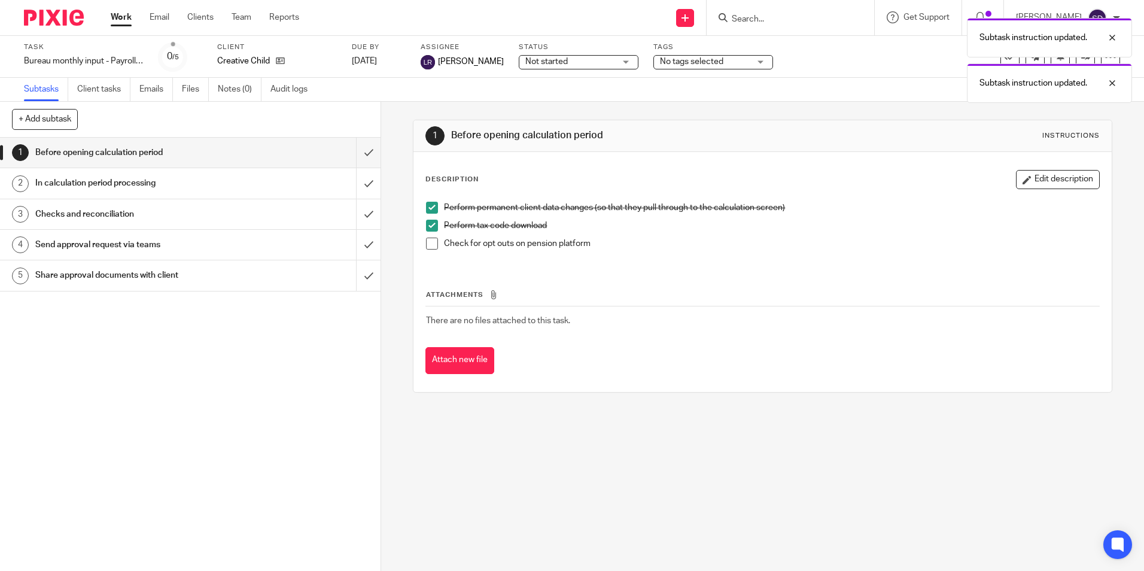
click at [426, 243] on span at bounding box center [432, 244] width 12 height 12
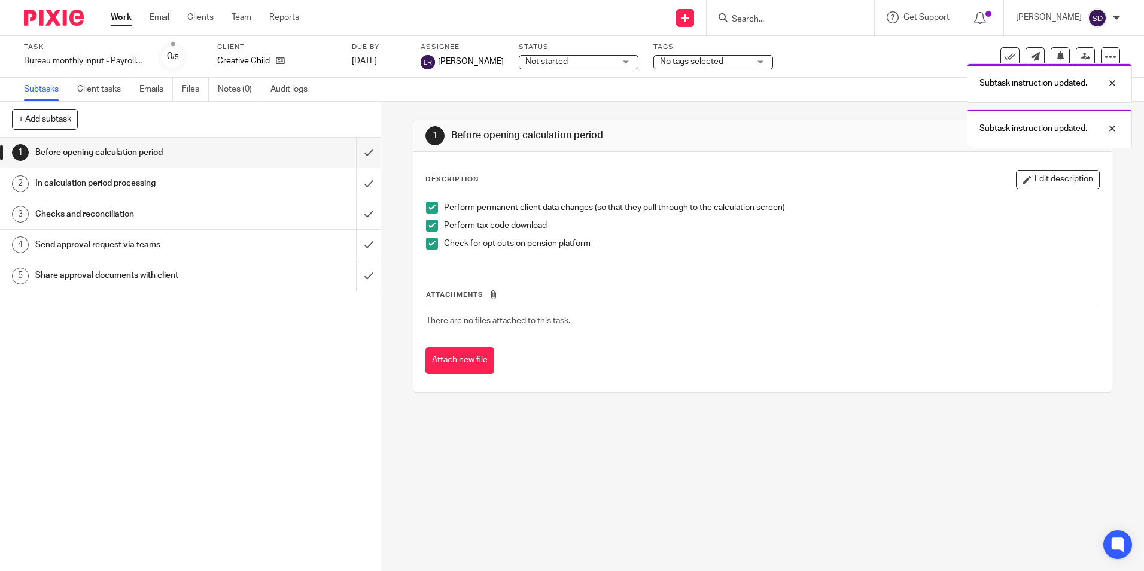
click at [75, 181] on h1 "In calculation period processing" at bounding box center [138, 183] width 206 height 18
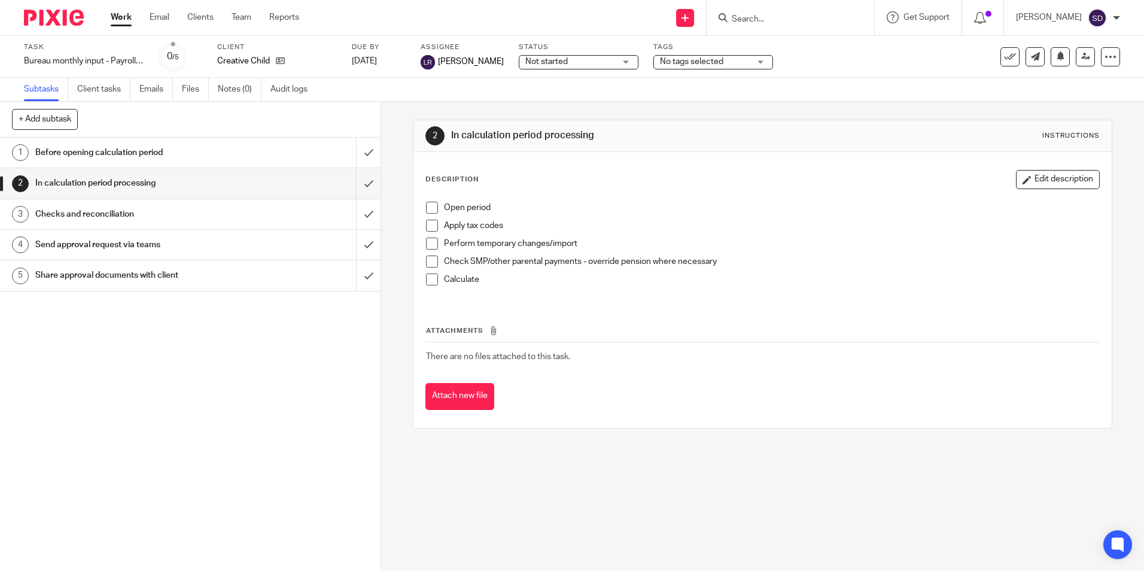
click at [429, 208] on span at bounding box center [432, 208] width 12 height 12
click at [431, 226] on span at bounding box center [432, 226] width 12 height 12
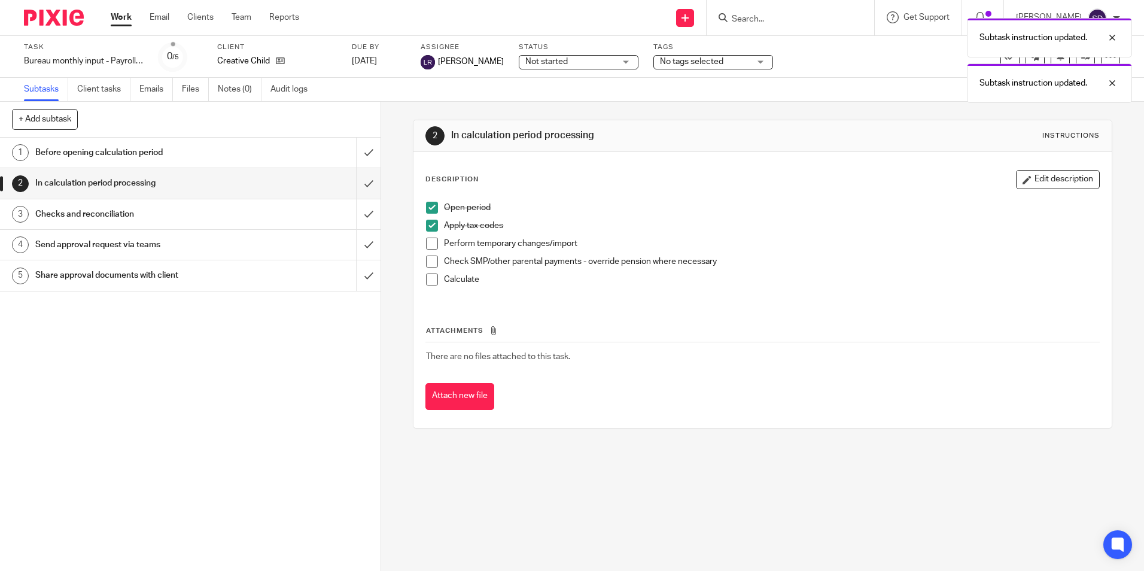
click at [431, 243] on span at bounding box center [432, 244] width 12 height 12
click at [428, 263] on span at bounding box center [432, 262] width 12 height 12
click at [427, 276] on span at bounding box center [432, 279] width 12 height 12
click at [76, 208] on h1 "Checks and reconciliation" at bounding box center [138, 214] width 206 height 18
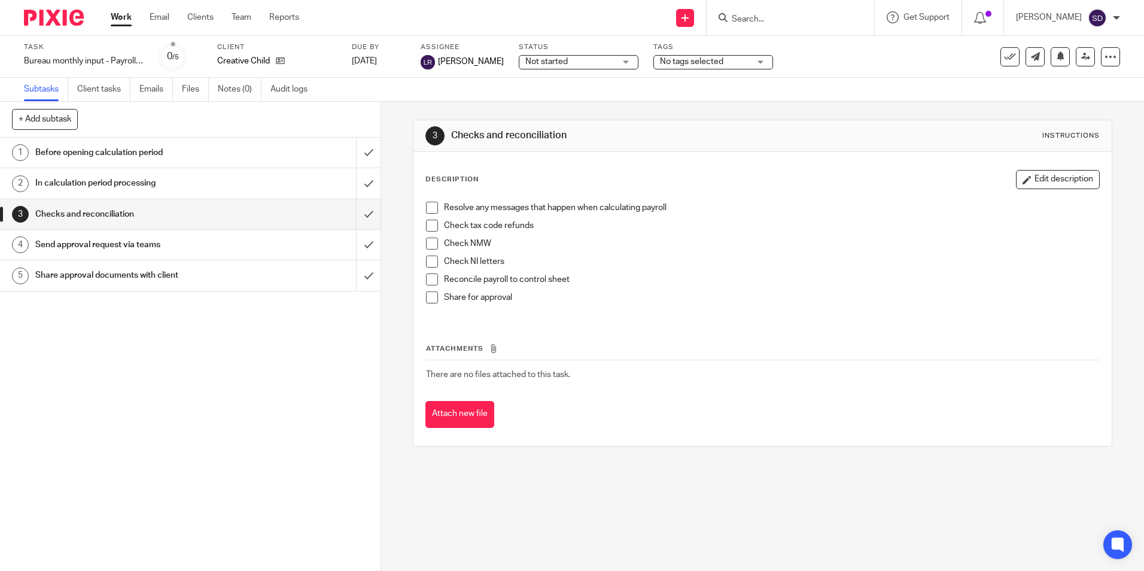
click at [430, 205] on span at bounding box center [432, 208] width 12 height 12
click at [430, 224] on span at bounding box center [432, 226] width 12 height 12
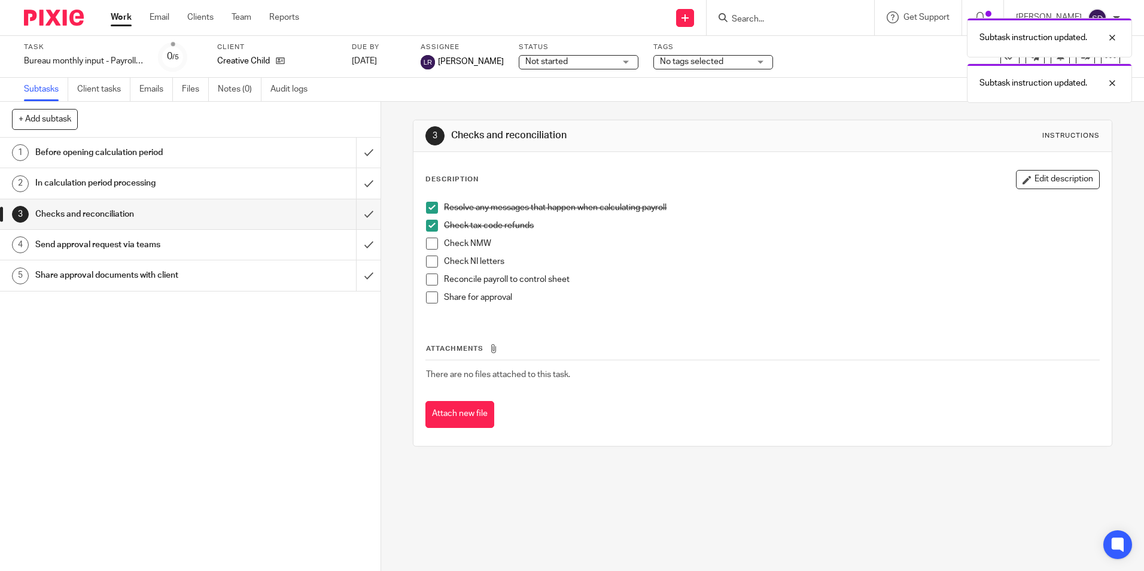
click at [430, 244] on span at bounding box center [432, 244] width 12 height 12
click at [428, 260] on span at bounding box center [432, 262] width 12 height 12
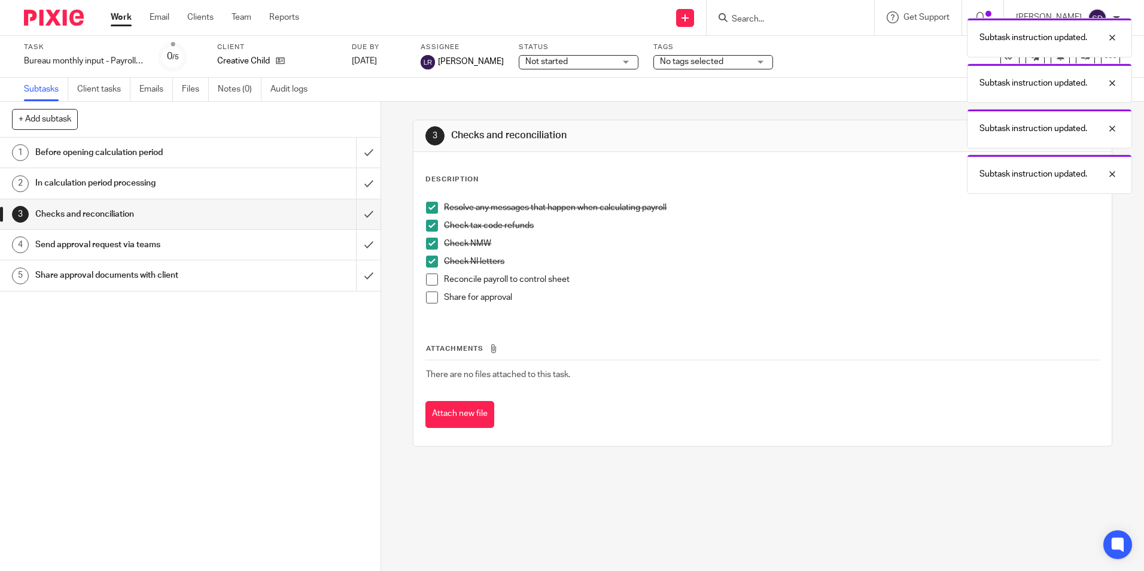
click at [429, 279] on span at bounding box center [432, 279] width 12 height 12
click at [430, 299] on span at bounding box center [432, 297] width 12 height 12
click at [89, 249] on h1 "Send approval request via teams" at bounding box center [138, 245] width 206 height 18
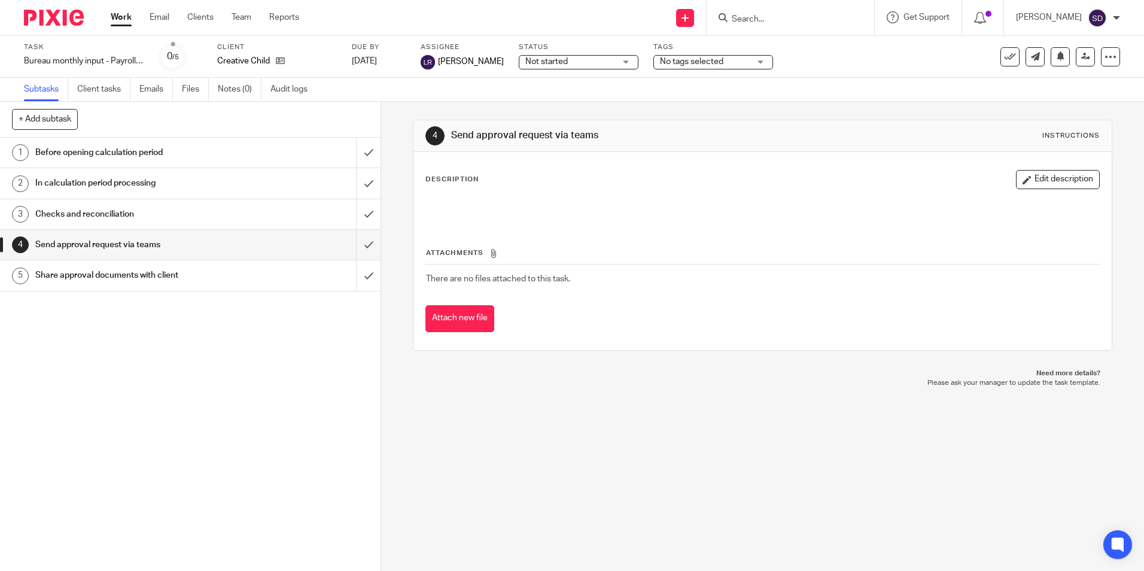
click at [69, 269] on h1 "Share approval documents with client" at bounding box center [138, 275] width 206 height 18
click at [111, 87] on link "Client tasks" at bounding box center [103, 89] width 53 height 23
click at [121, 17] on link "Work" at bounding box center [121, 17] width 21 height 12
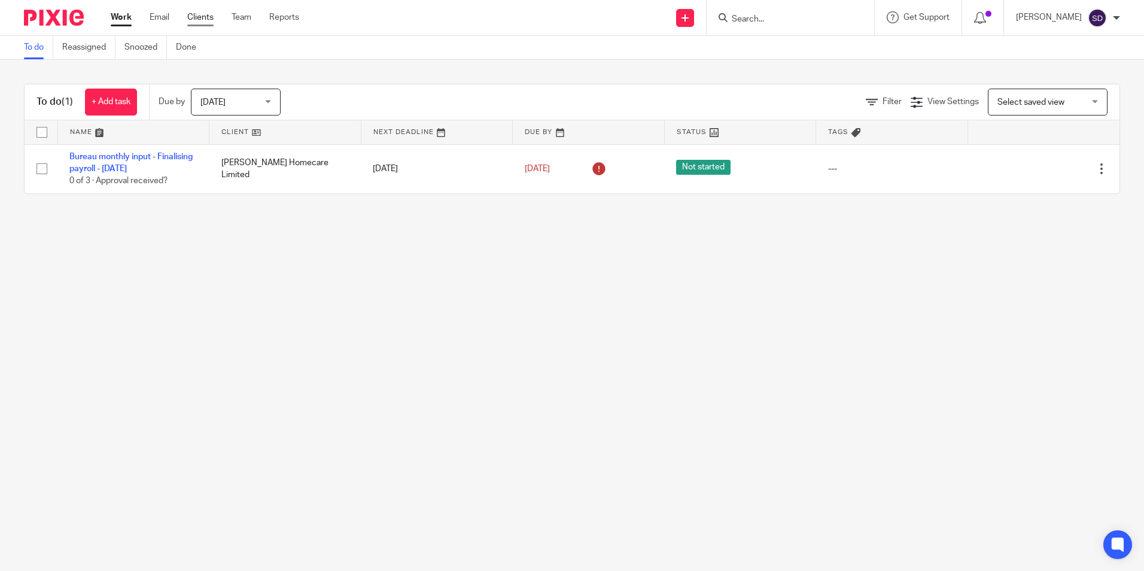
click at [199, 17] on link "Clients" at bounding box center [200, 17] width 26 height 12
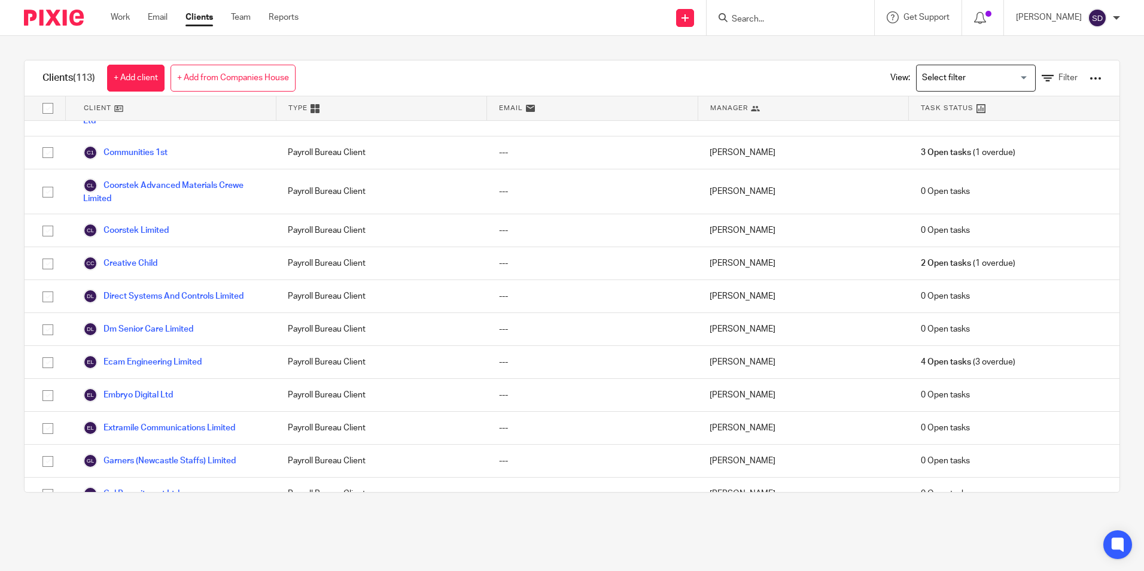
scroll to position [958, 0]
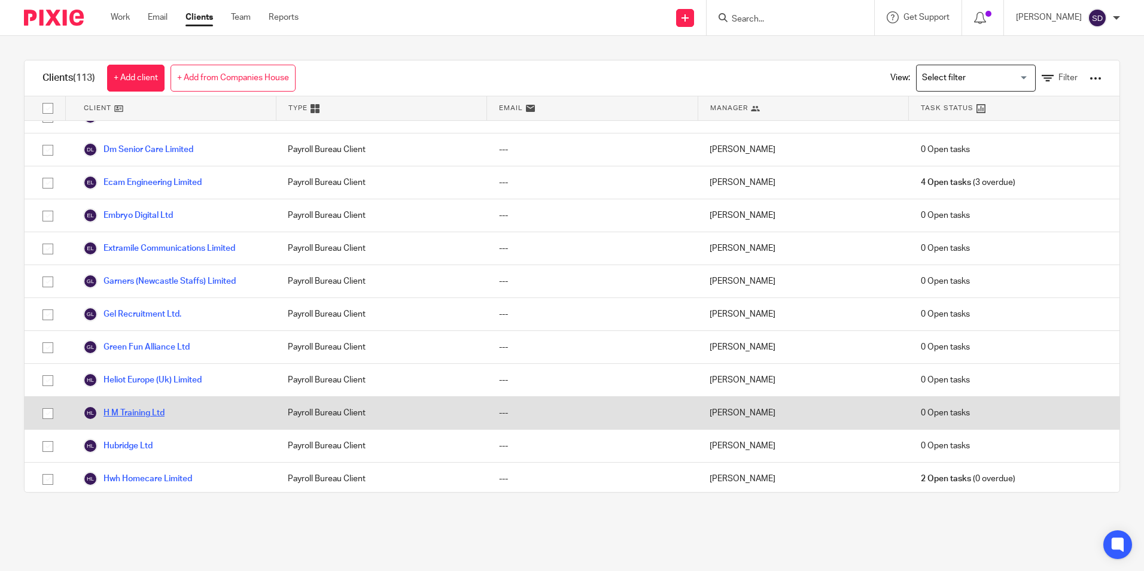
click at [148, 408] on link "H M Training Ltd" at bounding box center [123, 413] width 81 height 14
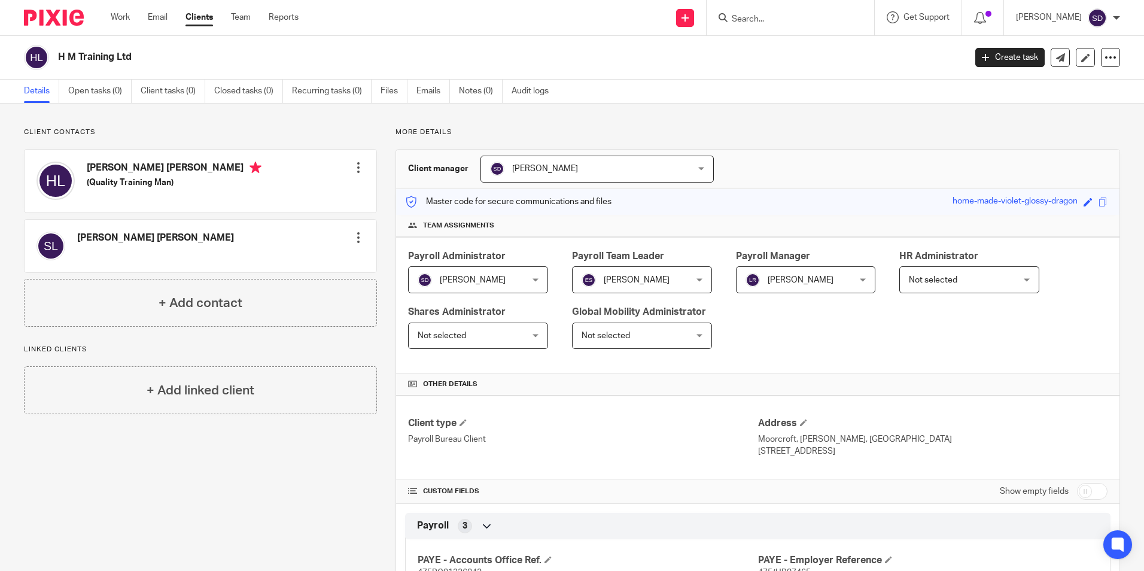
click at [196, 16] on link "Clients" at bounding box center [200, 17] width 28 height 12
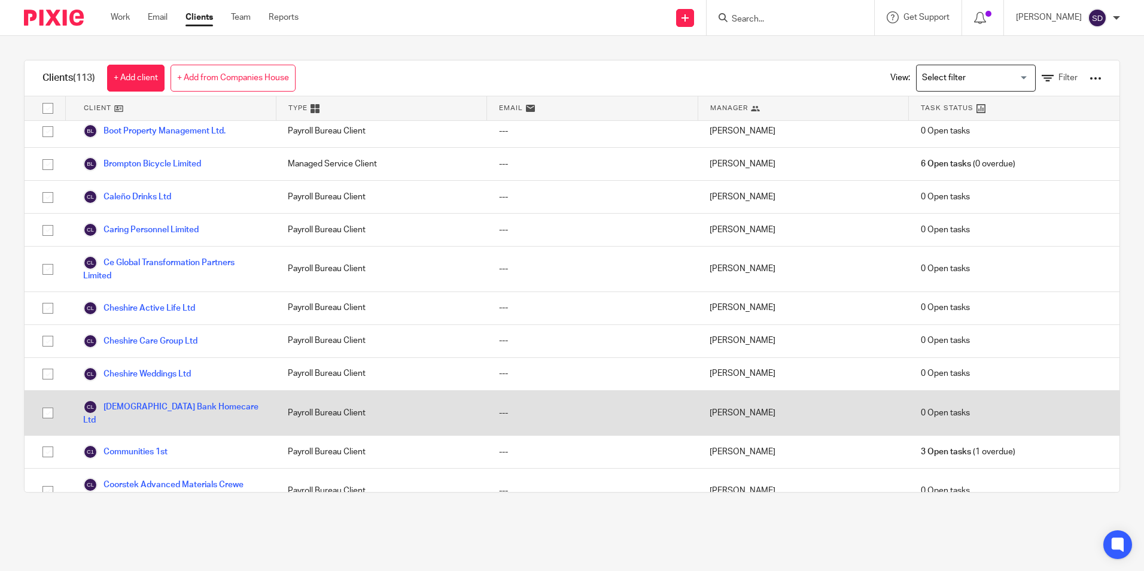
scroll to position [598, 0]
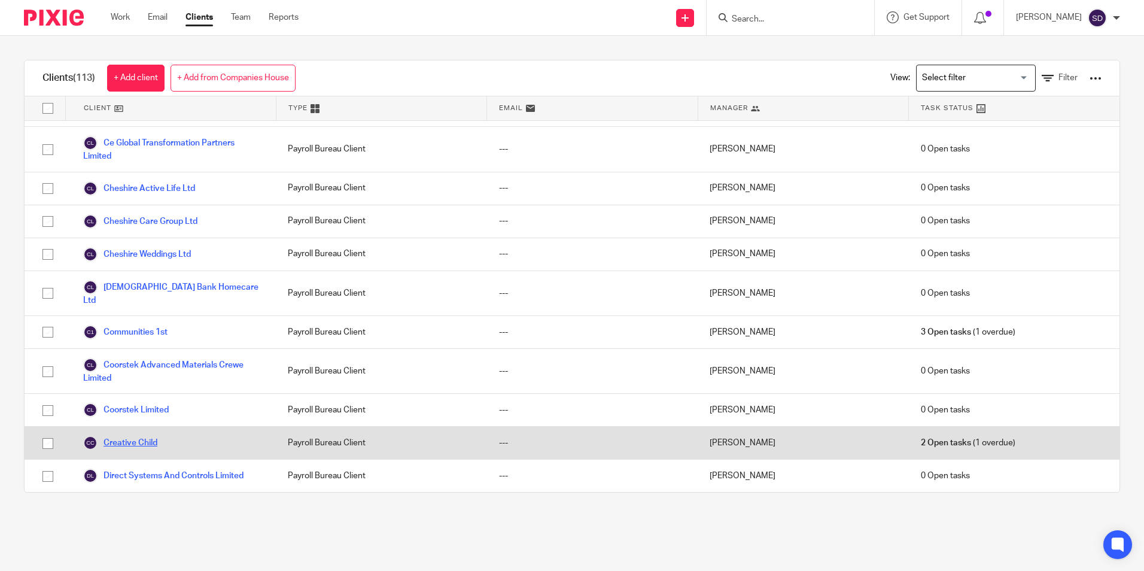
click at [153, 436] on link "Creative Child" at bounding box center [120, 443] width 74 height 14
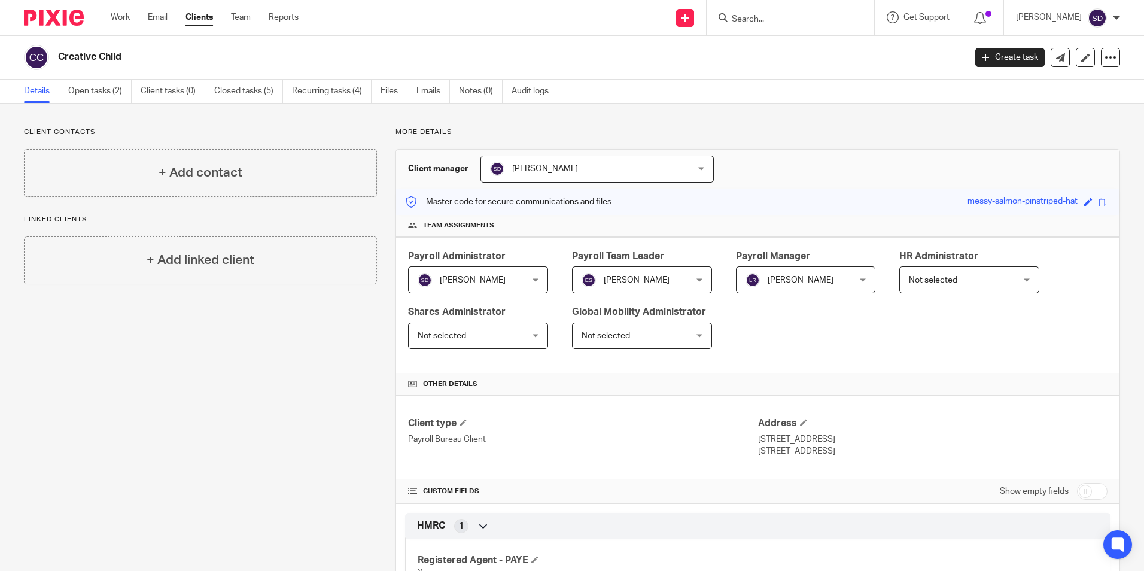
click at [408, 384] on icon at bounding box center [412, 383] width 9 height 9
click at [410, 382] on icon at bounding box center [412, 383] width 9 height 9
click at [431, 382] on span "Other details" at bounding box center [450, 384] width 54 height 10
click at [445, 383] on span "Other details" at bounding box center [450, 384] width 54 height 10
click at [431, 421] on h4 "Client type" at bounding box center [582, 423] width 349 height 13
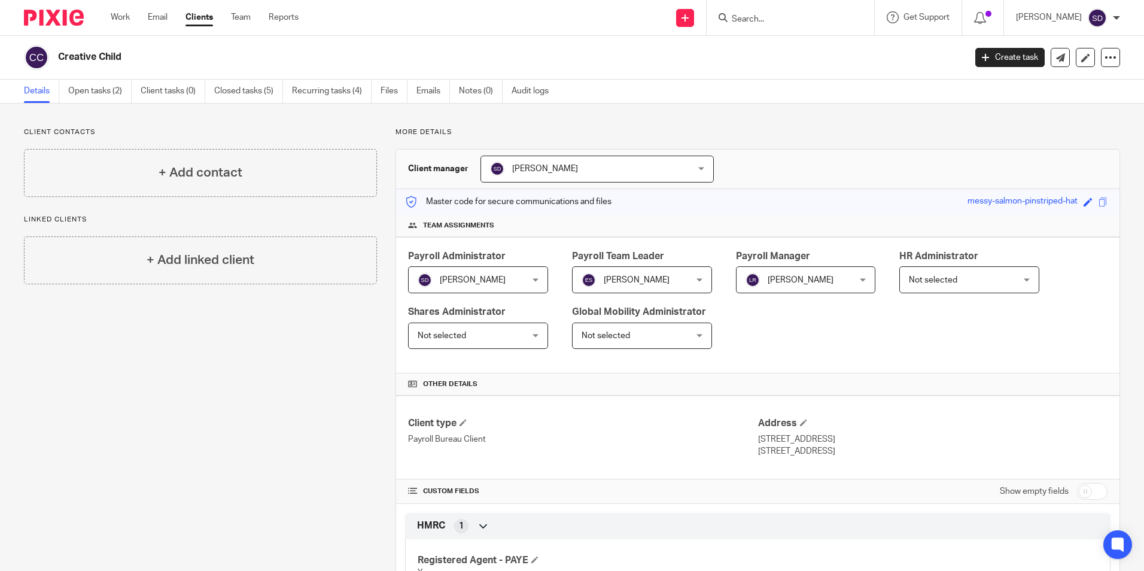
click at [193, 16] on link "Clients" at bounding box center [200, 17] width 28 height 12
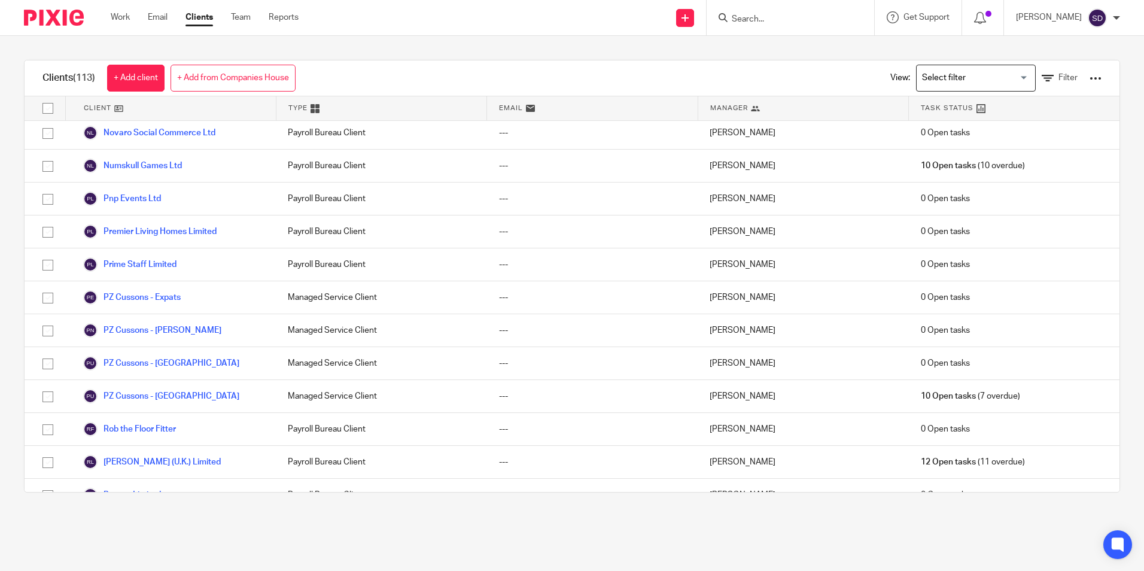
scroll to position [2513, 0]
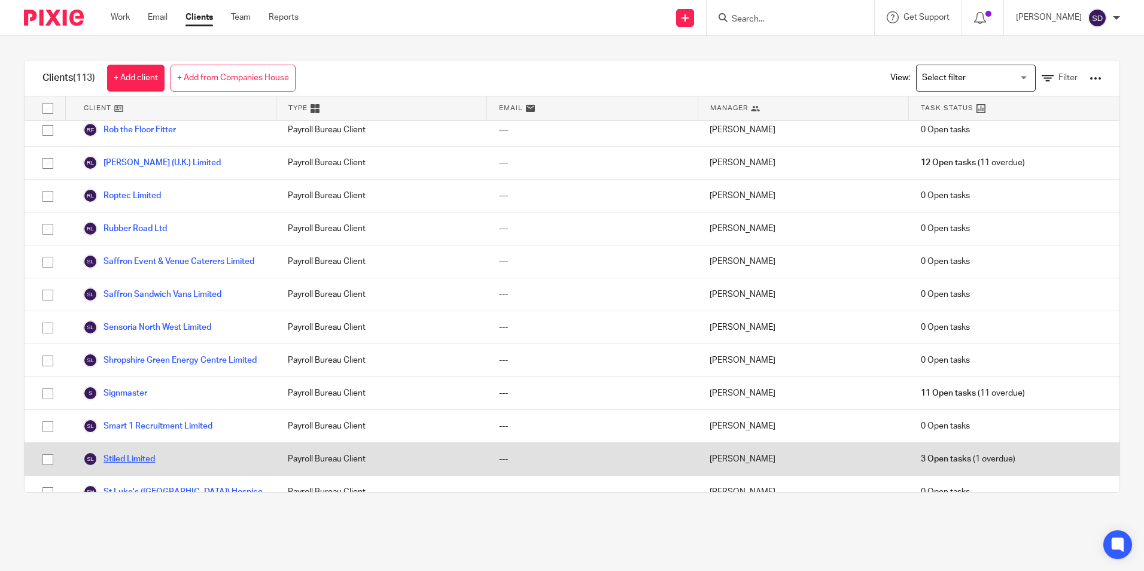
click at [148, 458] on link "Stiled Limited" at bounding box center [119, 459] width 72 height 14
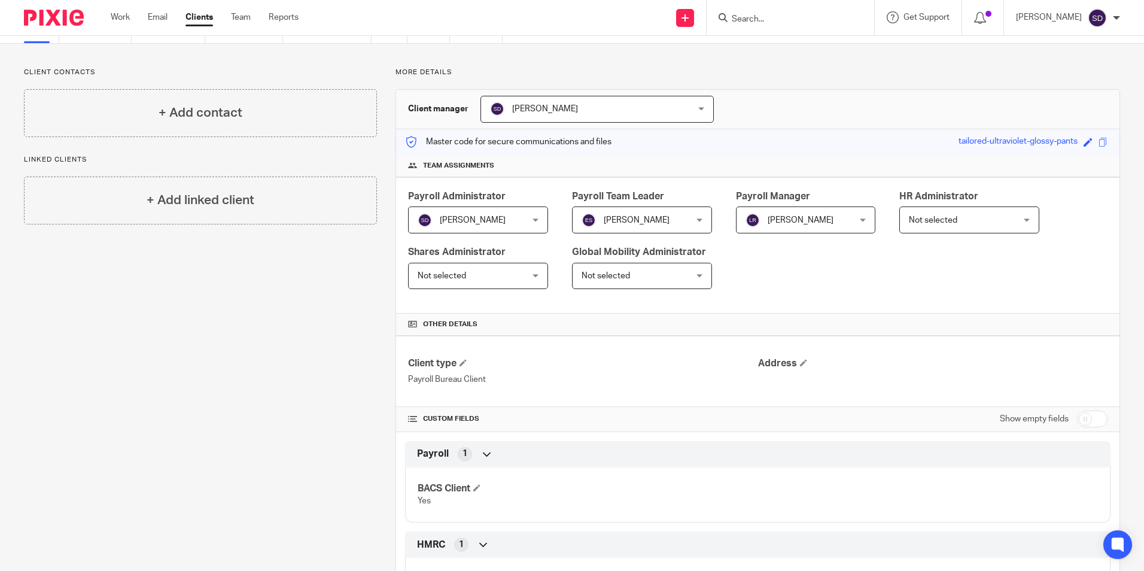
scroll to position [120, 0]
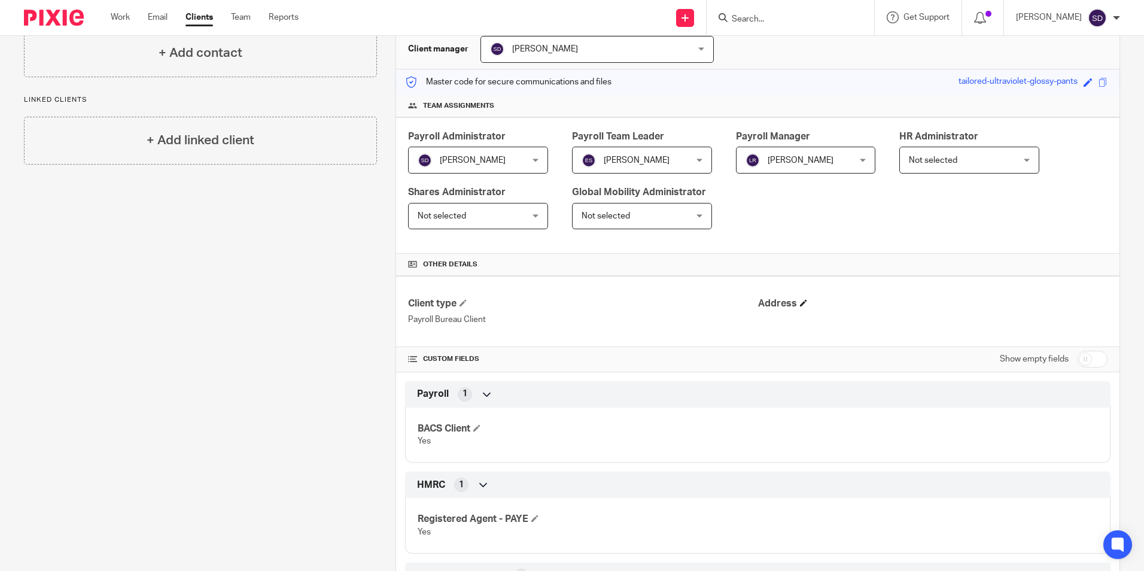
click at [792, 303] on h4 "Address" at bounding box center [932, 303] width 349 height 13
click at [794, 302] on h4 "Address" at bounding box center [932, 303] width 349 height 13
click at [800, 303] on span at bounding box center [803, 302] width 7 height 7
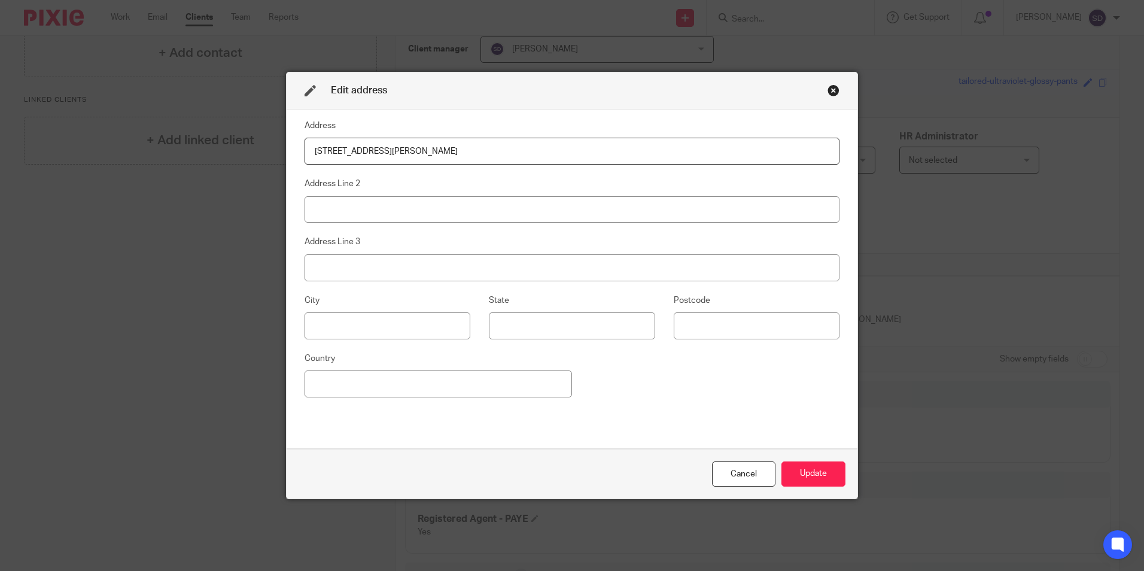
type input "225 Denby Dale Road"
type input "Wakefield"
type input "WF2 7AJ"
click at [804, 465] on button "Update" at bounding box center [814, 474] width 64 height 26
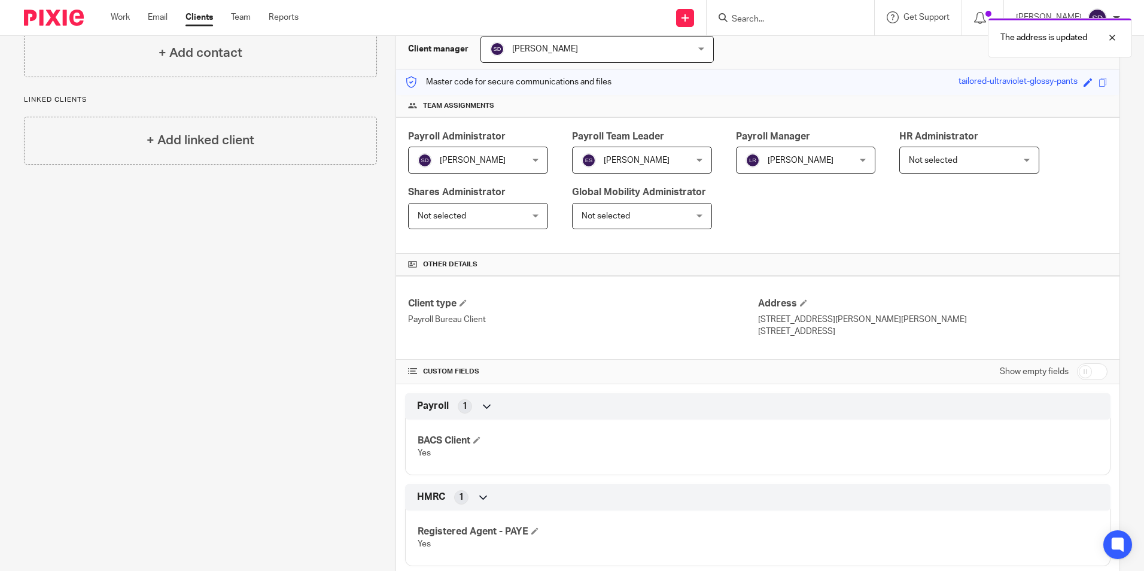
click at [467, 407] on div "1" at bounding box center [465, 406] width 14 height 14
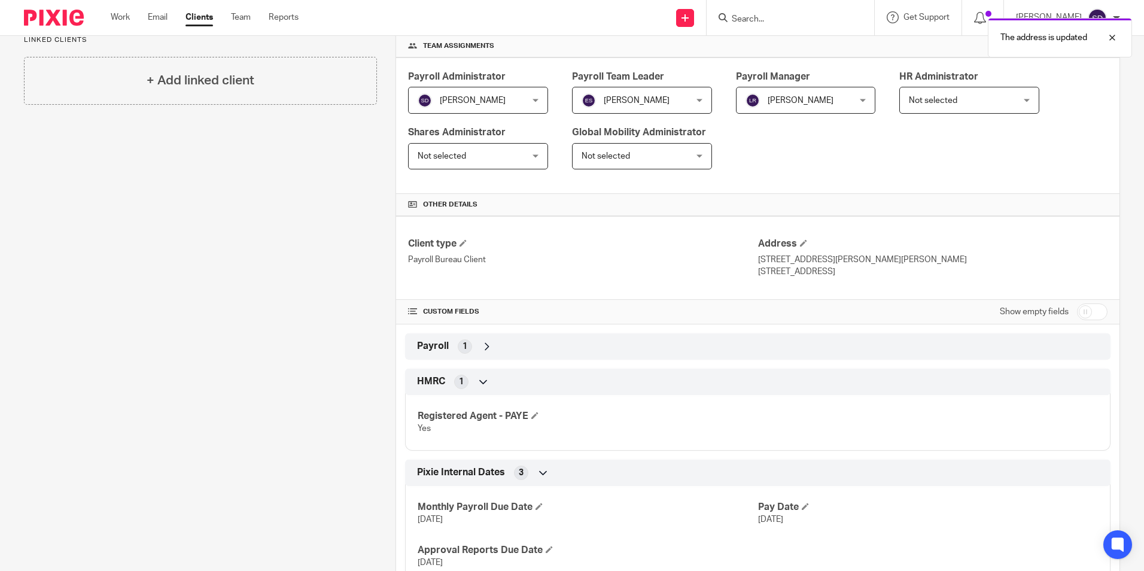
scroll to position [239, 0]
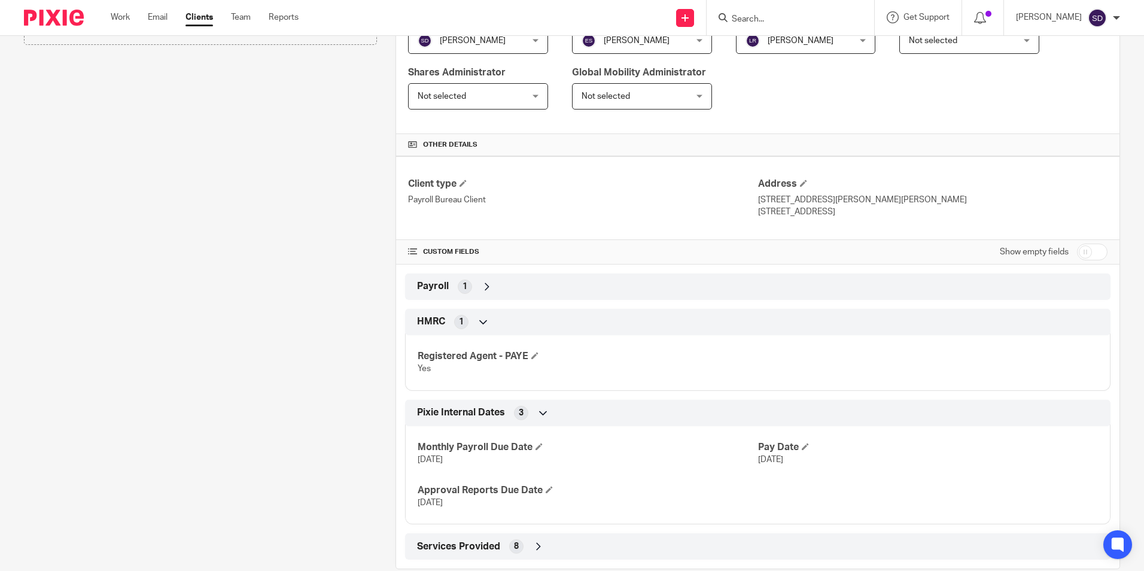
click at [481, 286] on icon at bounding box center [487, 287] width 12 height 12
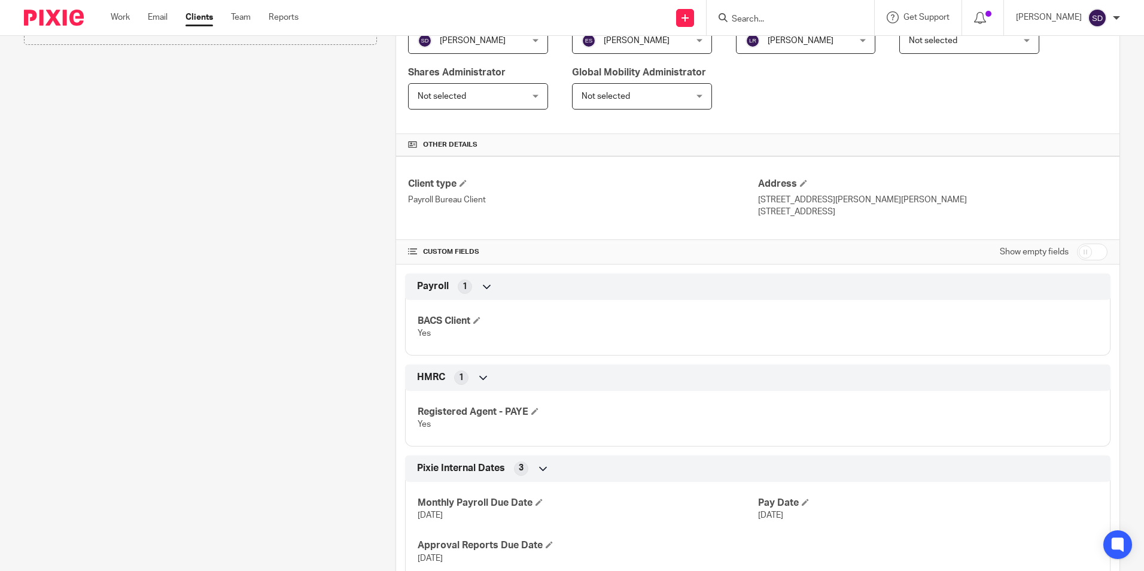
click at [481, 284] on icon at bounding box center [487, 287] width 12 height 12
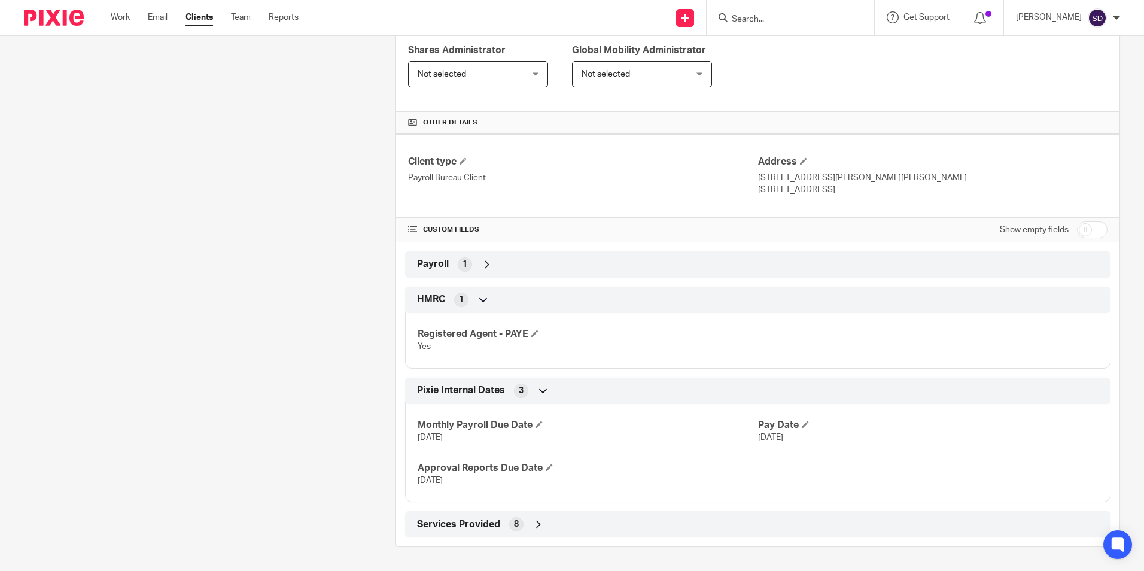
scroll to position [142, 0]
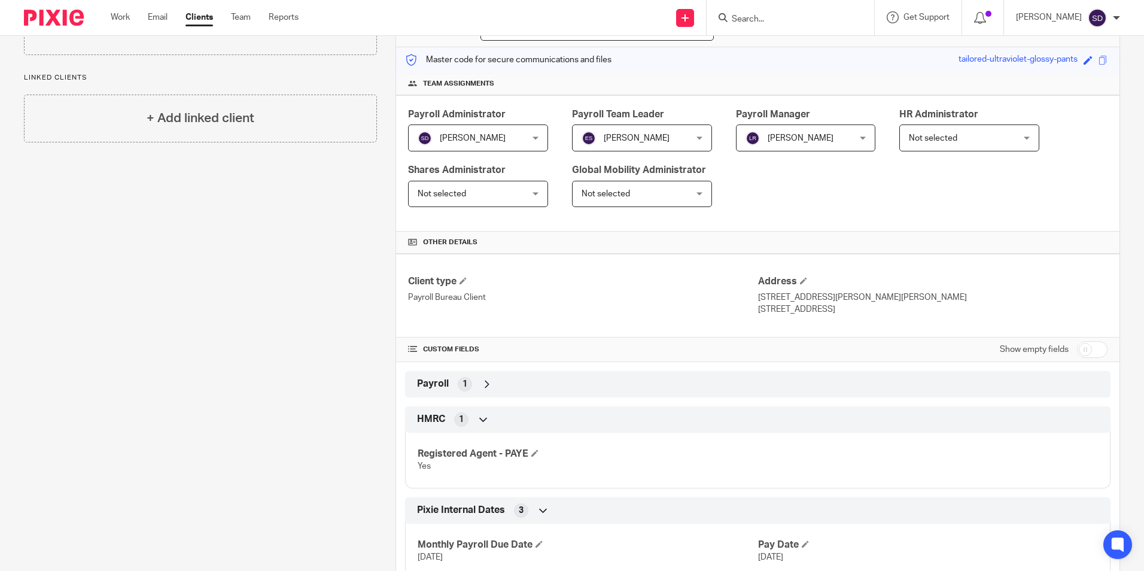
click at [483, 381] on icon at bounding box center [487, 384] width 12 height 12
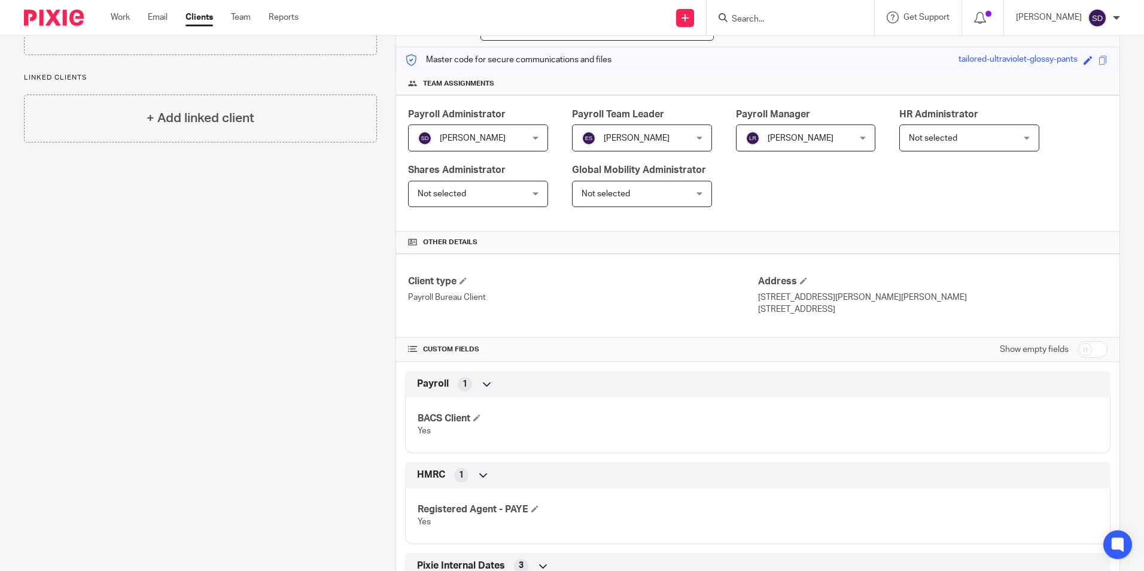
click at [481, 382] on icon at bounding box center [487, 384] width 12 height 12
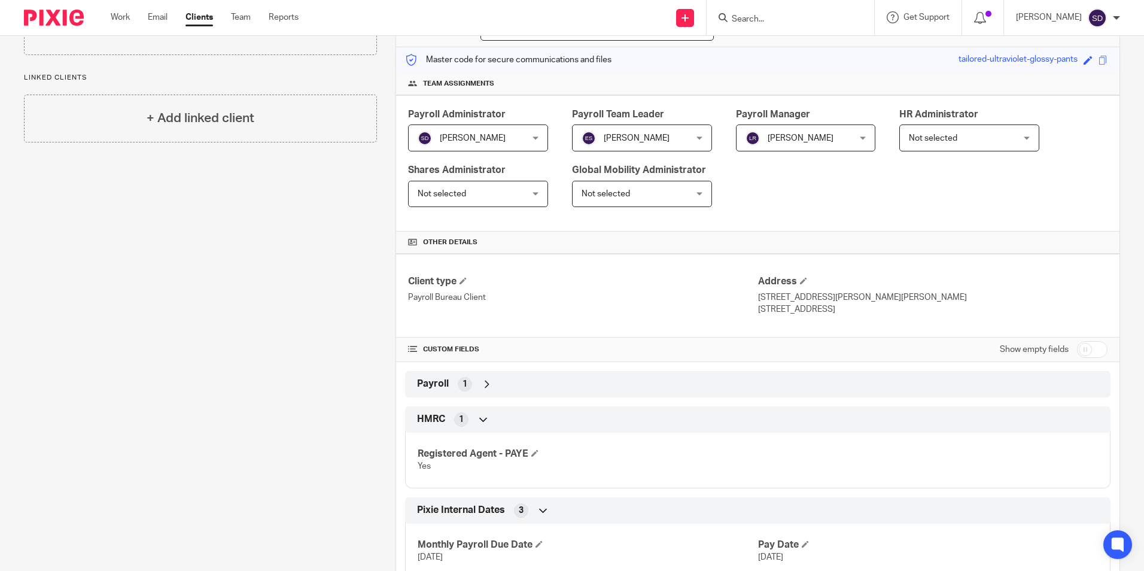
click at [478, 417] on icon at bounding box center [484, 420] width 12 height 12
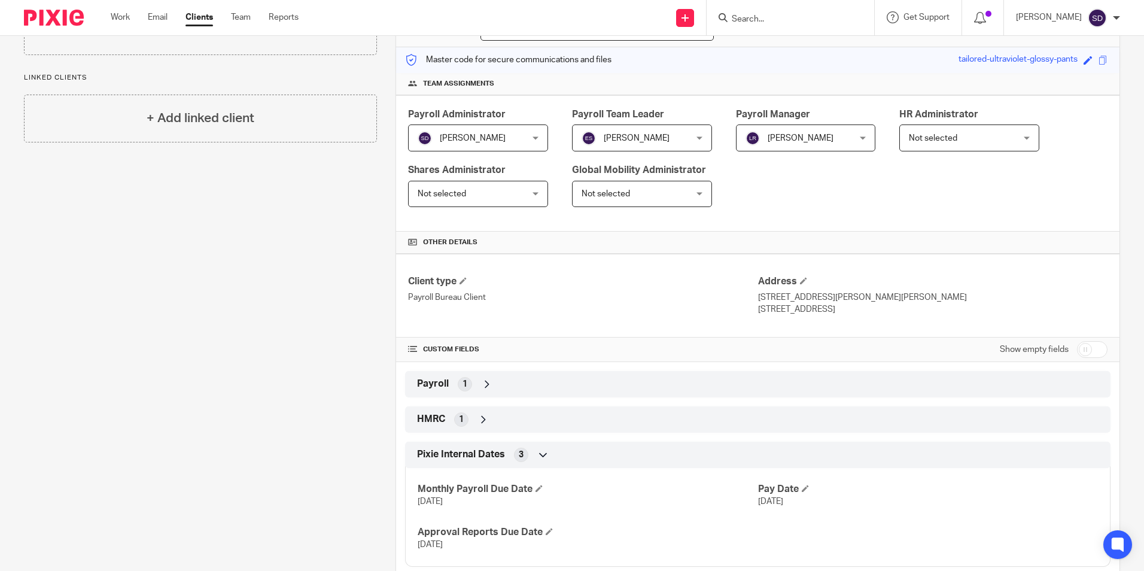
scroll to position [206, 0]
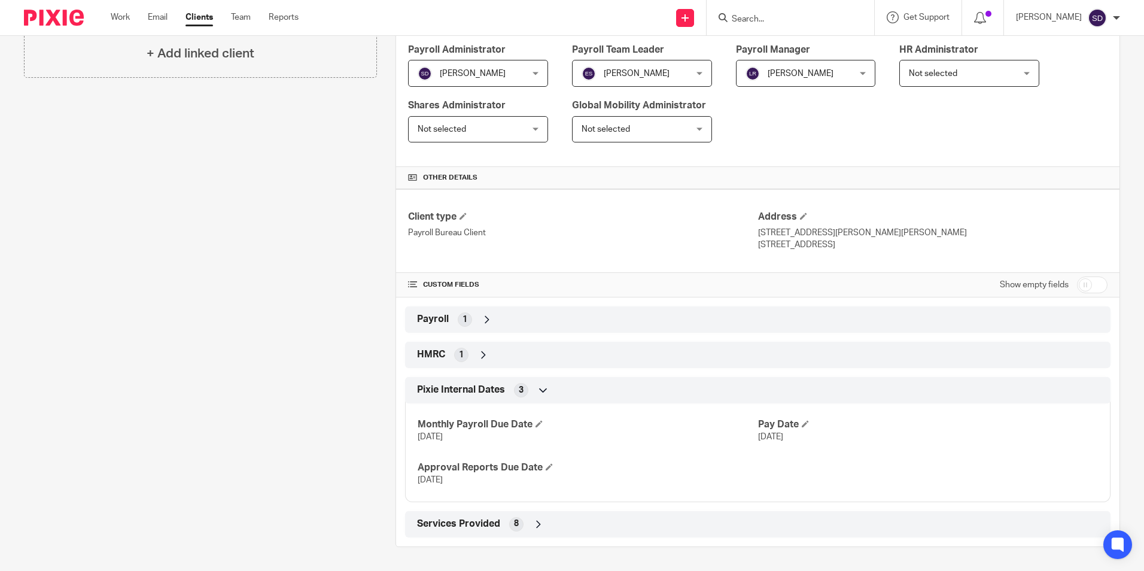
click at [533, 522] on icon at bounding box center [539, 524] width 12 height 12
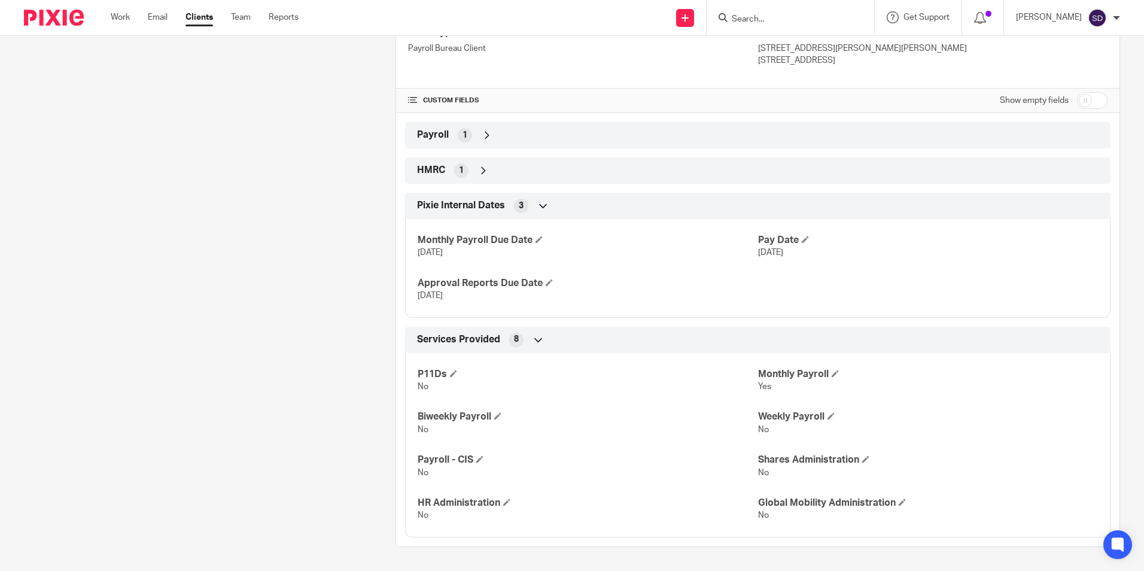
scroll to position [271, 0]
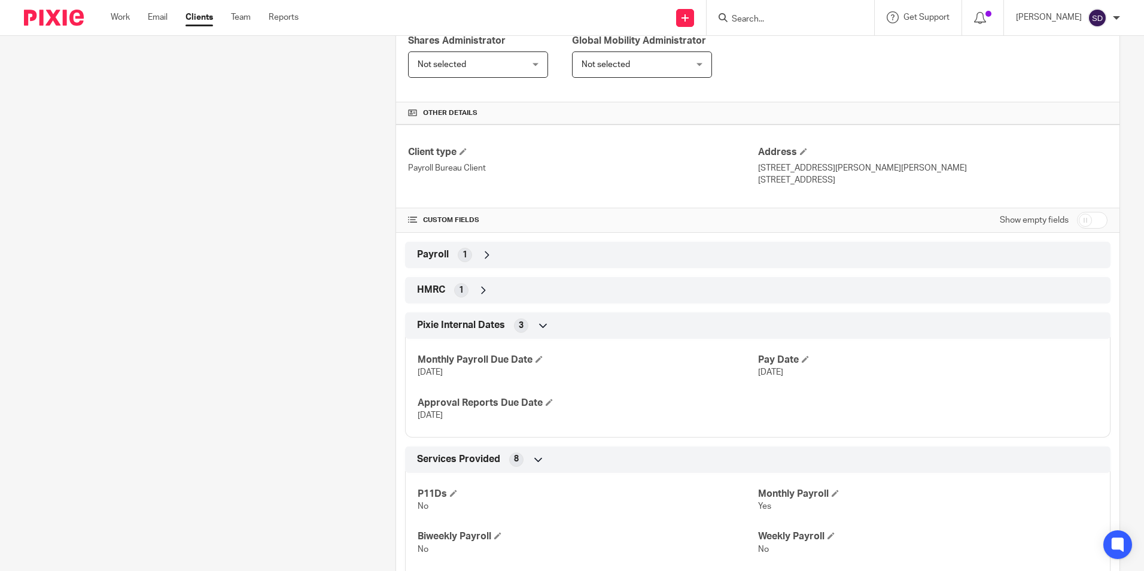
click at [535, 460] on icon at bounding box center [539, 460] width 12 height 12
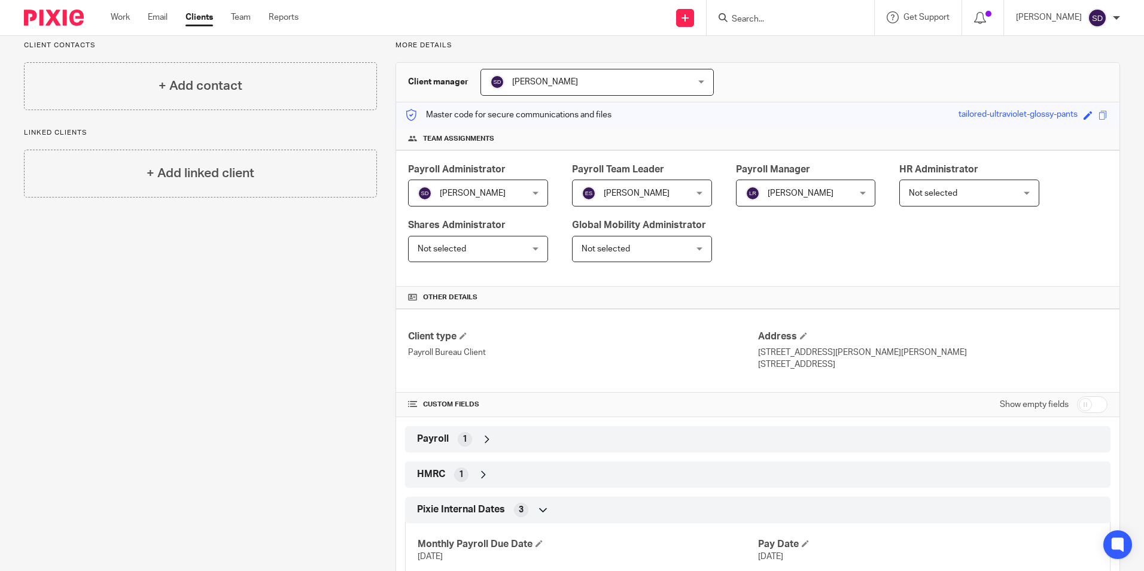
scroll to position [0, 0]
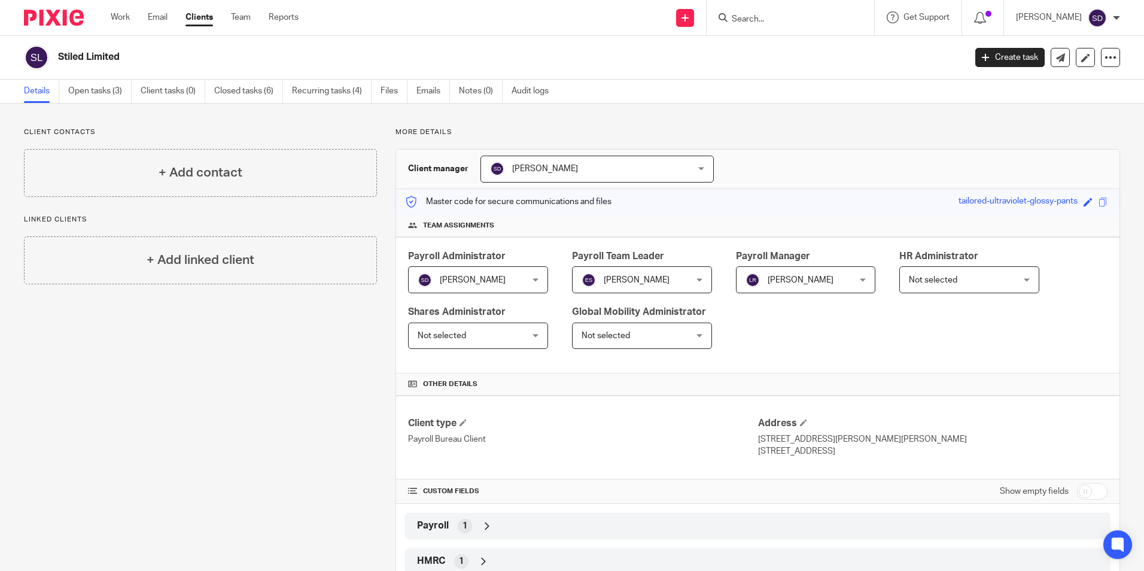
click at [196, 20] on link "Clients" at bounding box center [200, 17] width 28 height 12
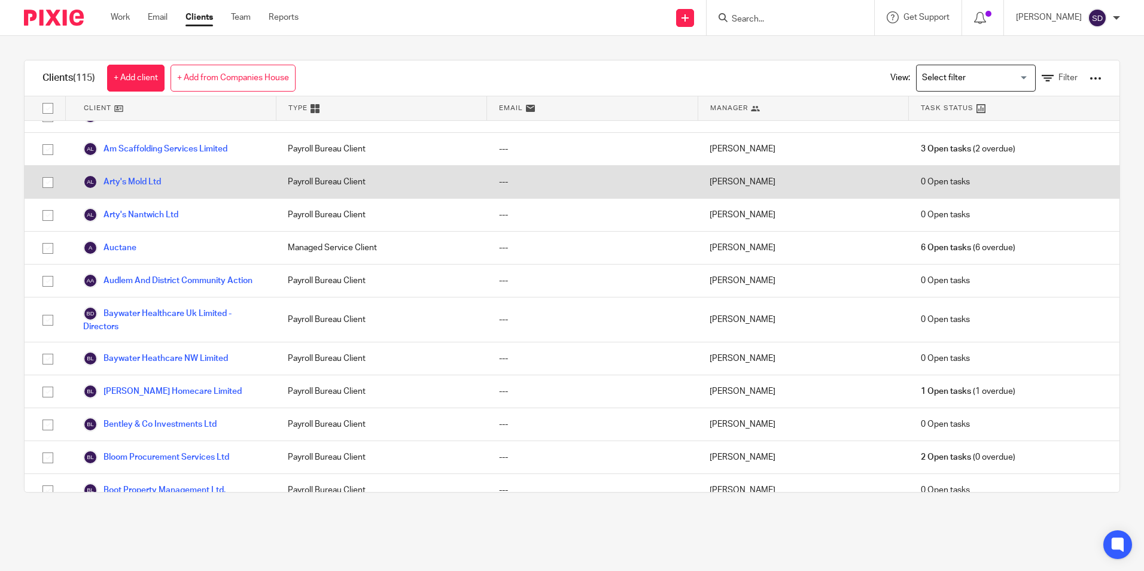
scroll to position [180, 0]
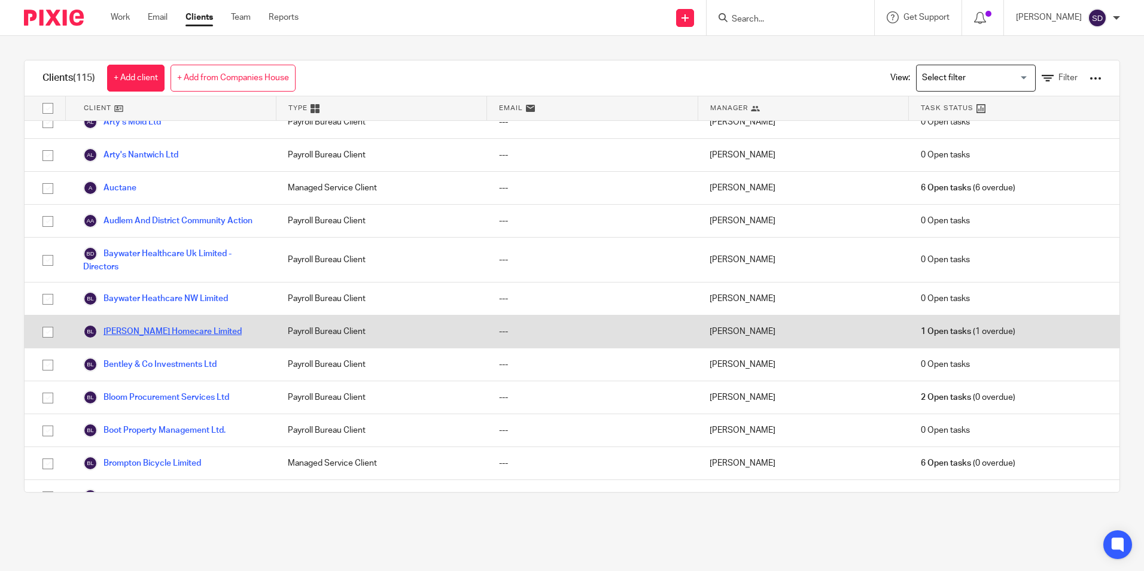
click at [163, 339] on link "[PERSON_NAME] Homecare Limited" at bounding box center [162, 331] width 159 height 14
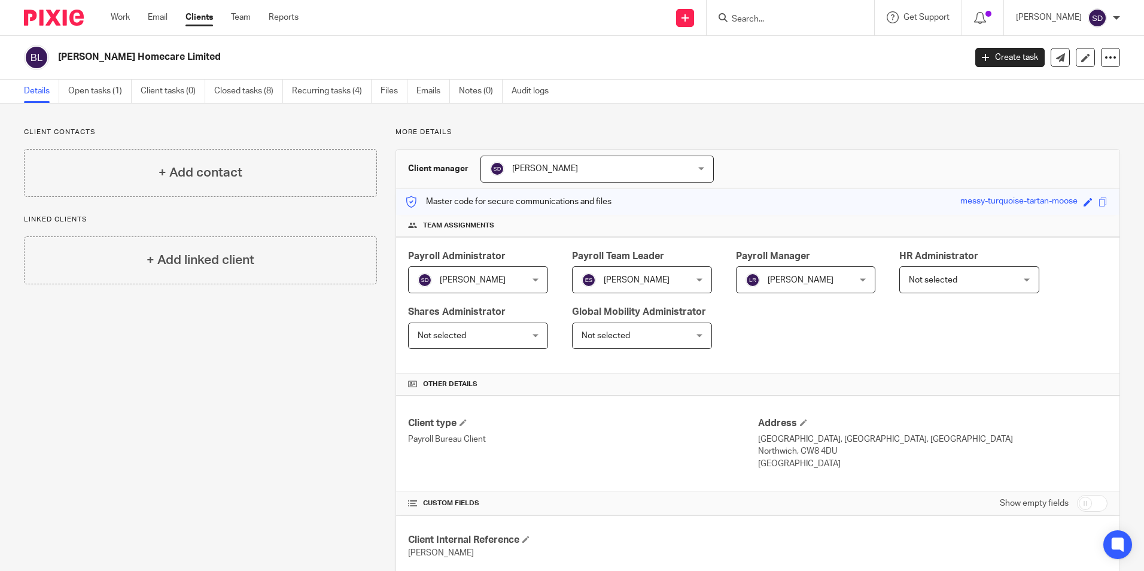
click at [192, 19] on link "Clients" at bounding box center [200, 17] width 28 height 12
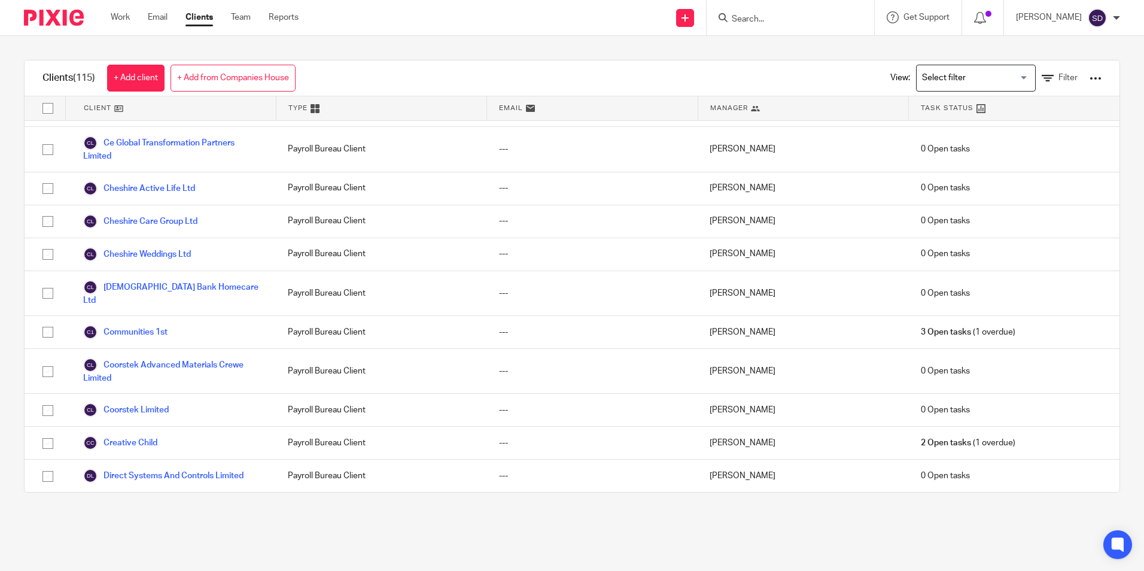
scroll to position [658, 0]
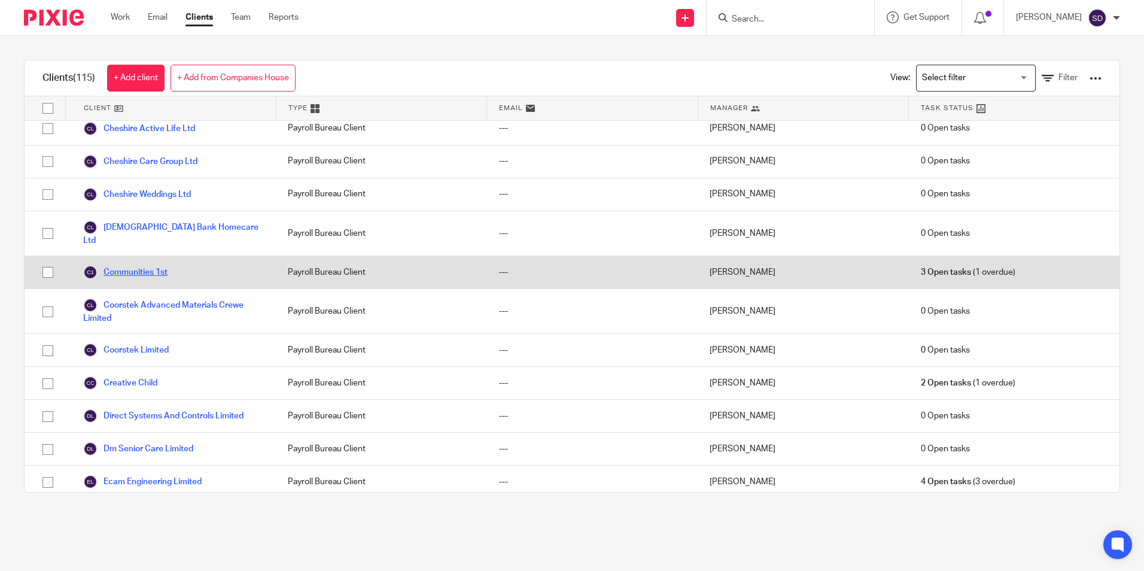
click at [125, 272] on link "Communities 1st" at bounding box center [125, 272] width 84 height 14
